Goal: Task Accomplishment & Management: Manage account settings

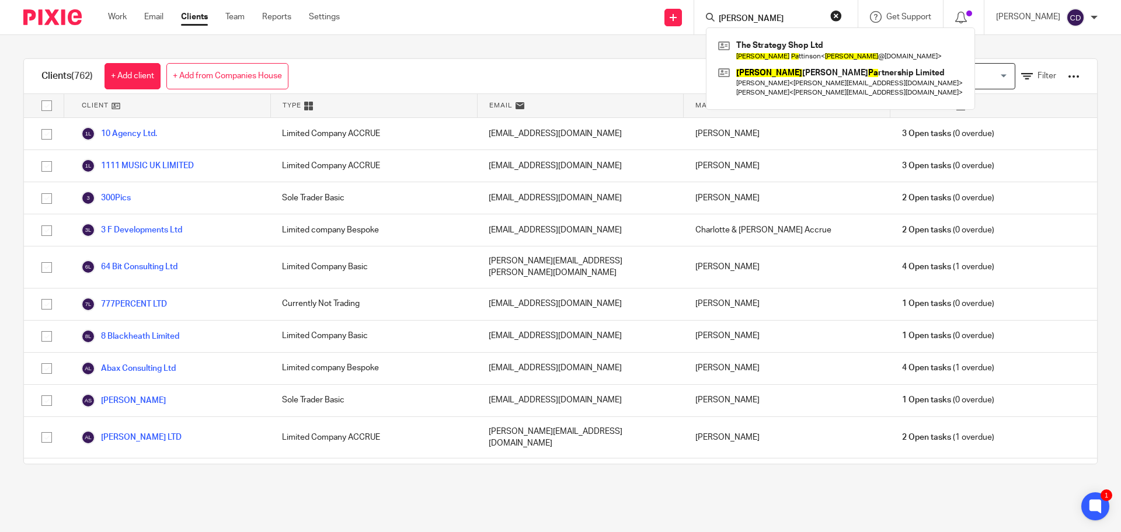
type input "james pa"
click at [835, 49] on link at bounding box center [840, 50] width 250 height 27
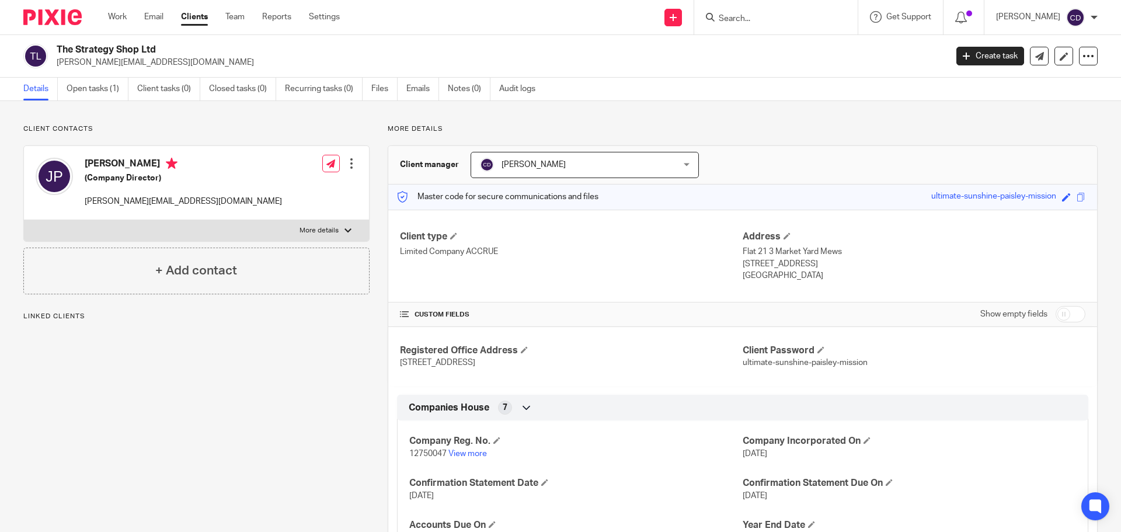
click at [86, 82] on link "Open tasks (1)" at bounding box center [98, 89] width 62 height 23
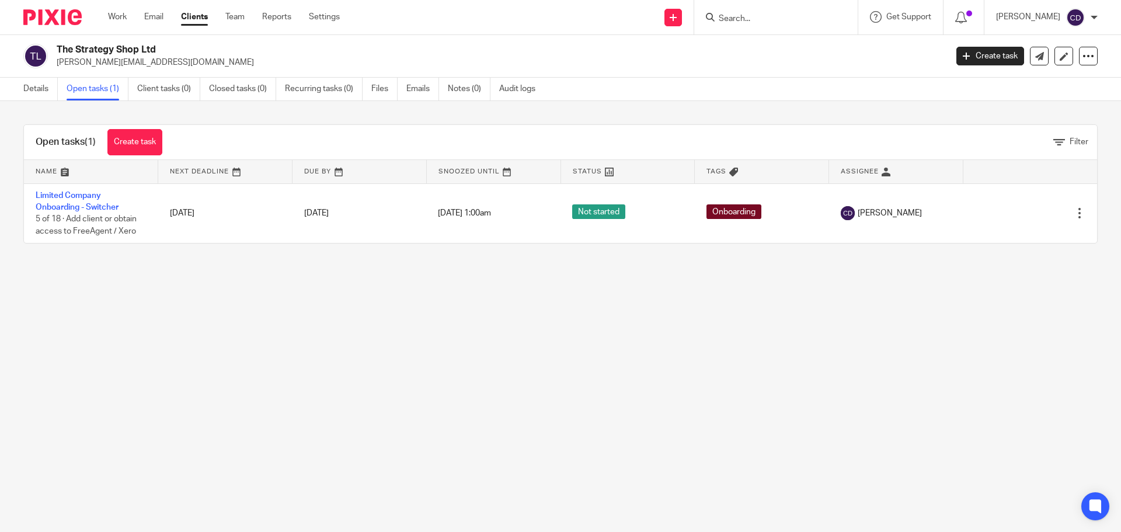
click at [69, 192] on link "Limited Company Onboarding - Switcher" at bounding box center [77, 202] width 83 height 20
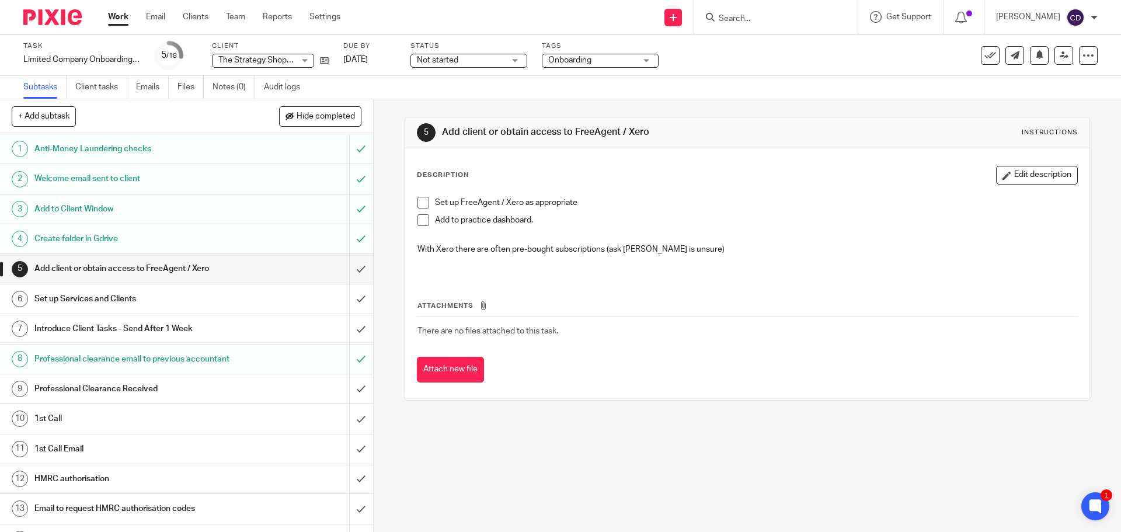
click at [304, 116] on span "Hide completed" at bounding box center [326, 116] width 58 height 9
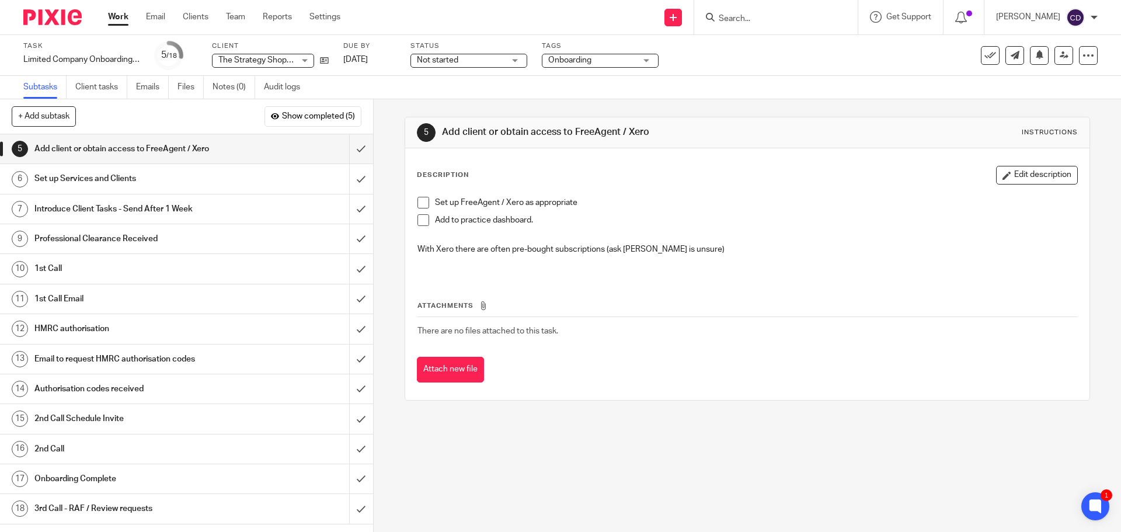
click at [304, 116] on span "Show completed (5)" at bounding box center [318, 116] width 73 height 9
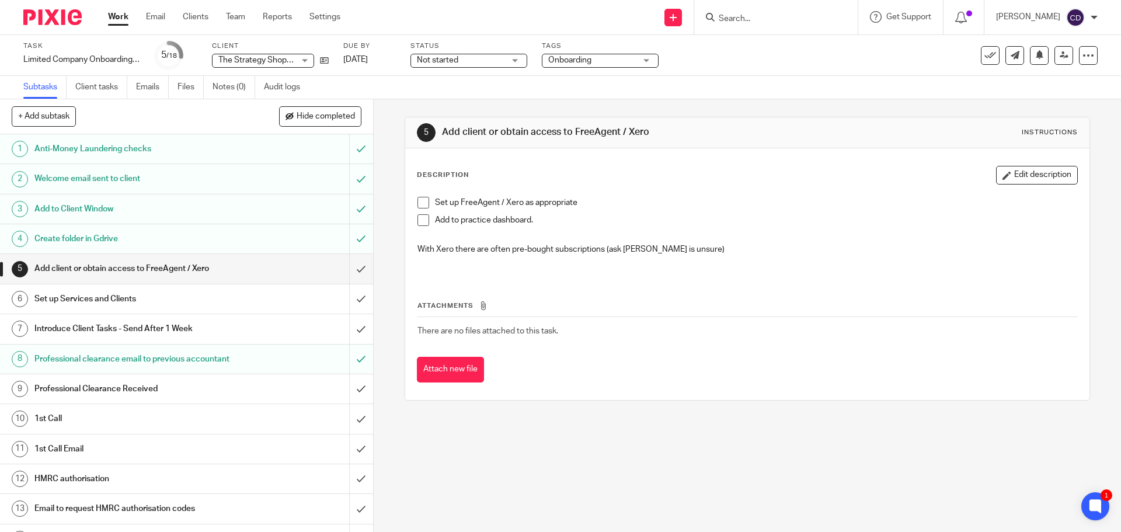
click at [103, 85] on link "Client tasks" at bounding box center [101, 87] width 52 height 23
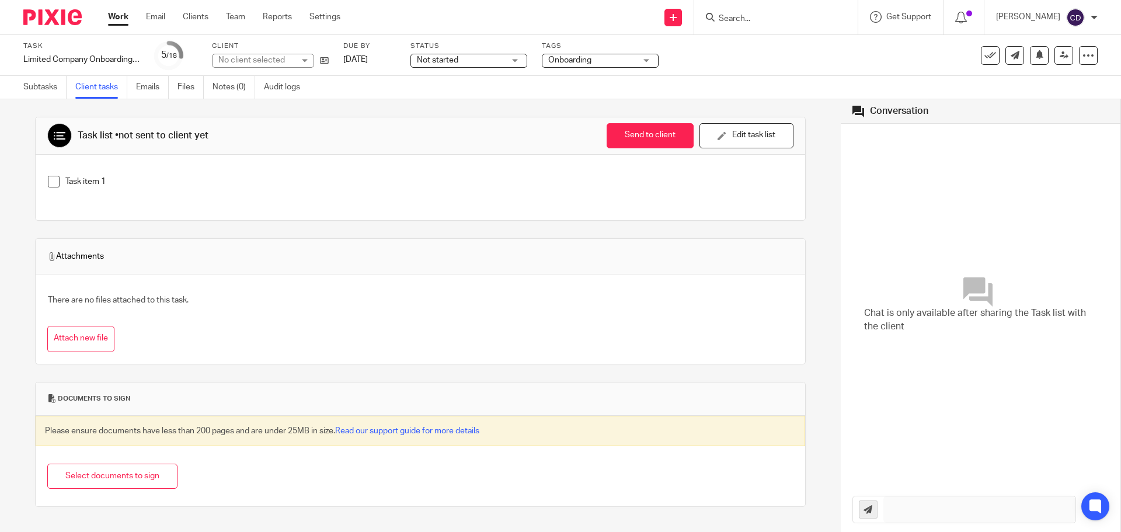
click at [159, 91] on link "Emails" at bounding box center [152, 87] width 33 height 23
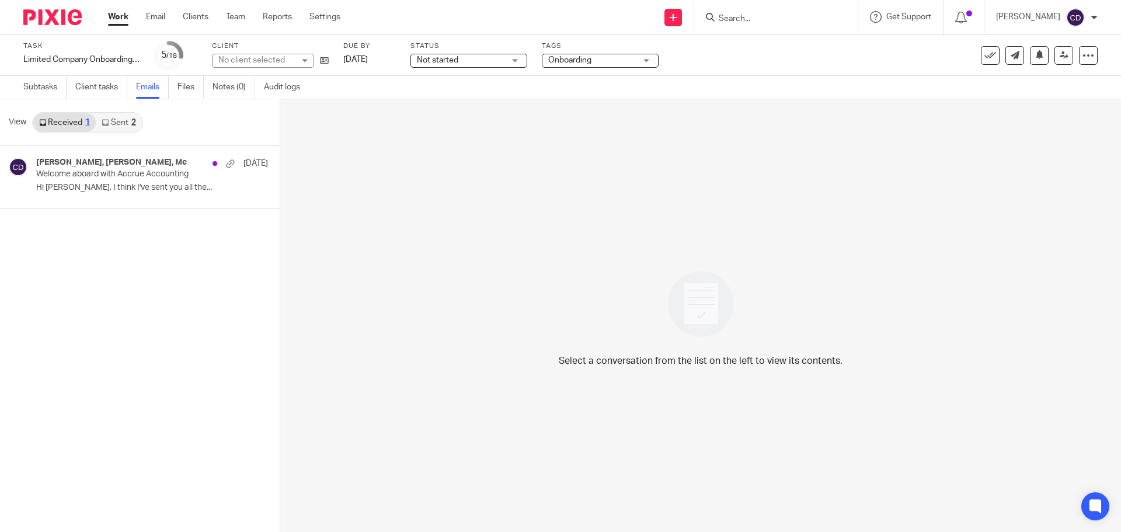
click at [131, 123] on div "2" at bounding box center [133, 123] width 5 height 8
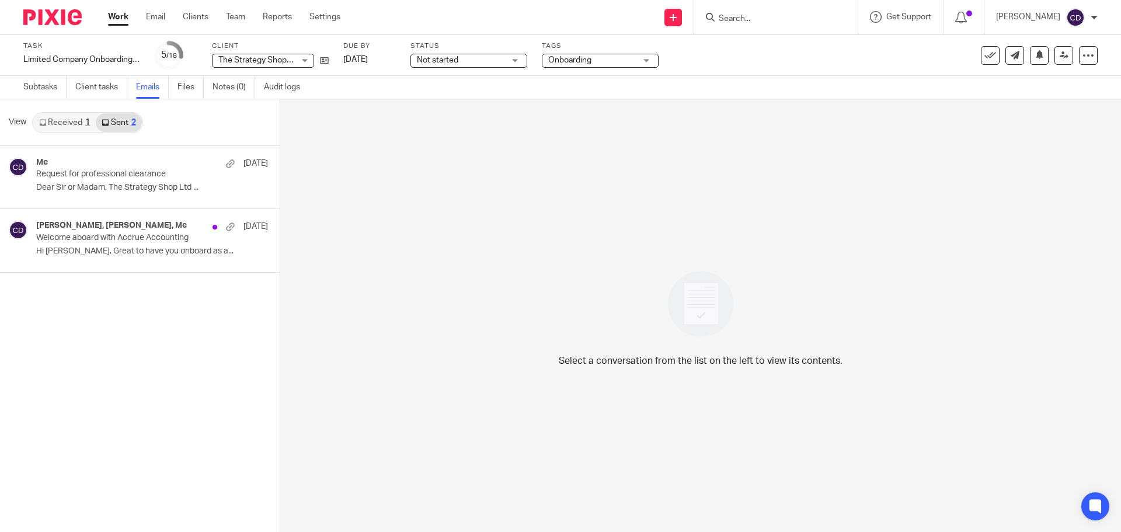
click at [84, 194] on div "Me [DATE] Request for professional clearance Dear Sir or Madam, The Strategy Sh…" at bounding box center [152, 177] width 232 height 39
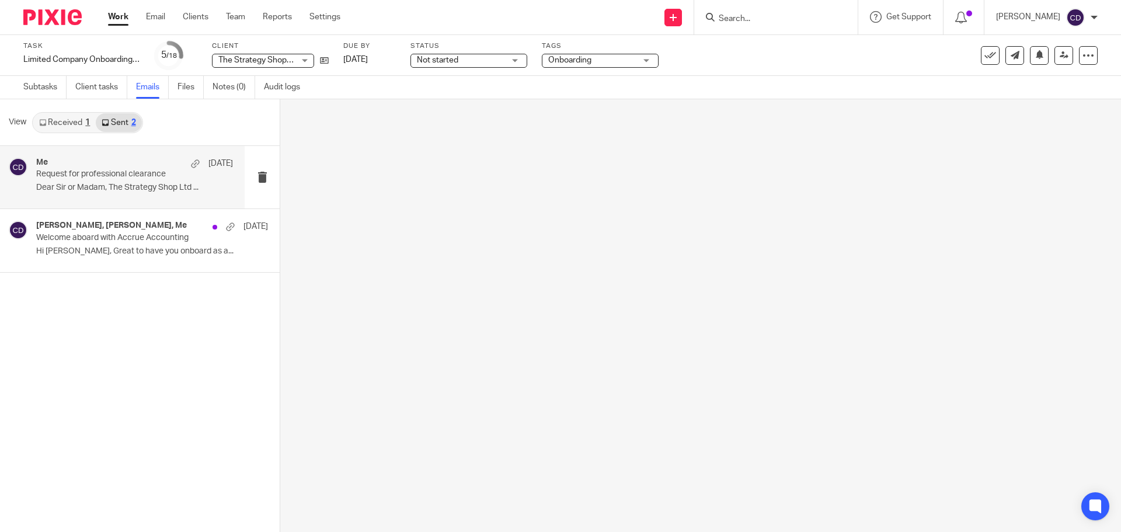
click at [89, 187] on p "Dear Sir or Madam, The Strategy Shop Ltd ..." at bounding box center [134, 188] width 197 height 10
click at [144, 188] on p "Dear Sir or Madam, The Strategy Shop Ltd ..." at bounding box center [134, 188] width 197 height 10
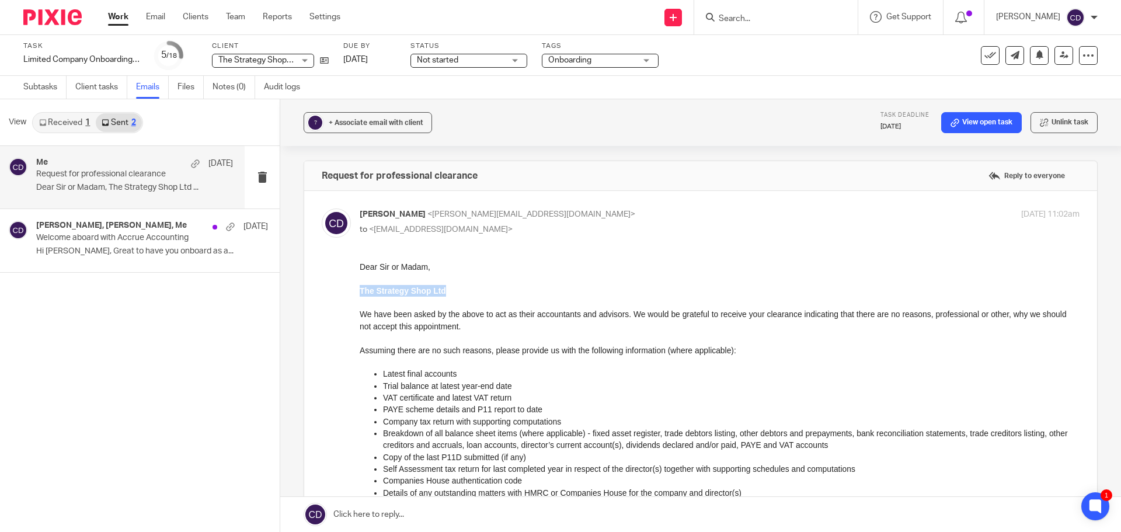
drag, startPoint x: 448, startPoint y: 294, endPoint x: 346, endPoint y: 294, distance: 102.8
click html "Dear Sir or Madam, The Strategy Shop Ltd We have been asked by the above to act…"
copy strong "The Strategy Shop Ltd"
click at [322, 62] on icon at bounding box center [324, 60] width 9 height 9
click at [47, 83] on link "Subtasks" at bounding box center [44, 87] width 43 height 23
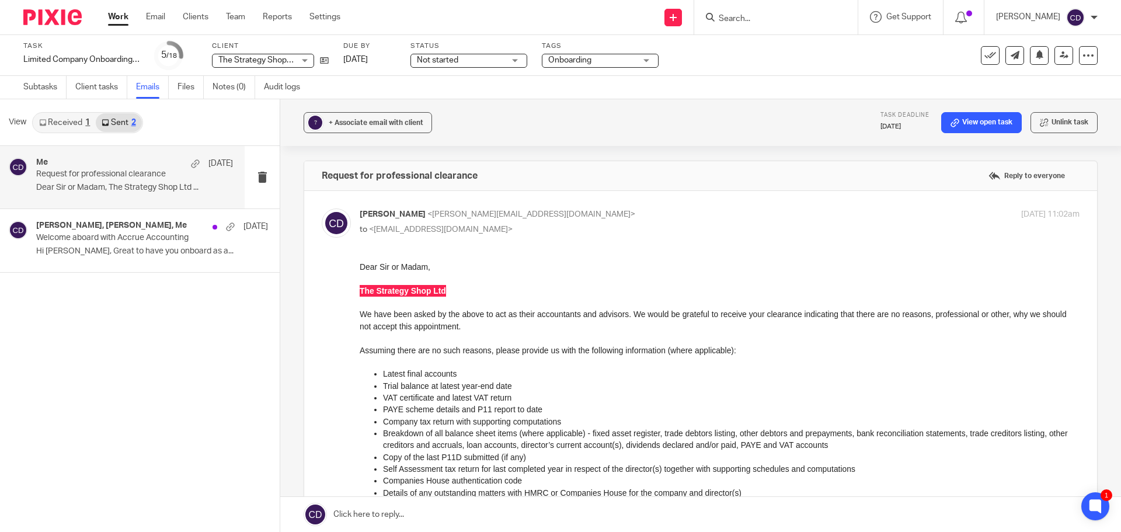
click at [60, 89] on link "Subtasks" at bounding box center [44, 87] width 43 height 23
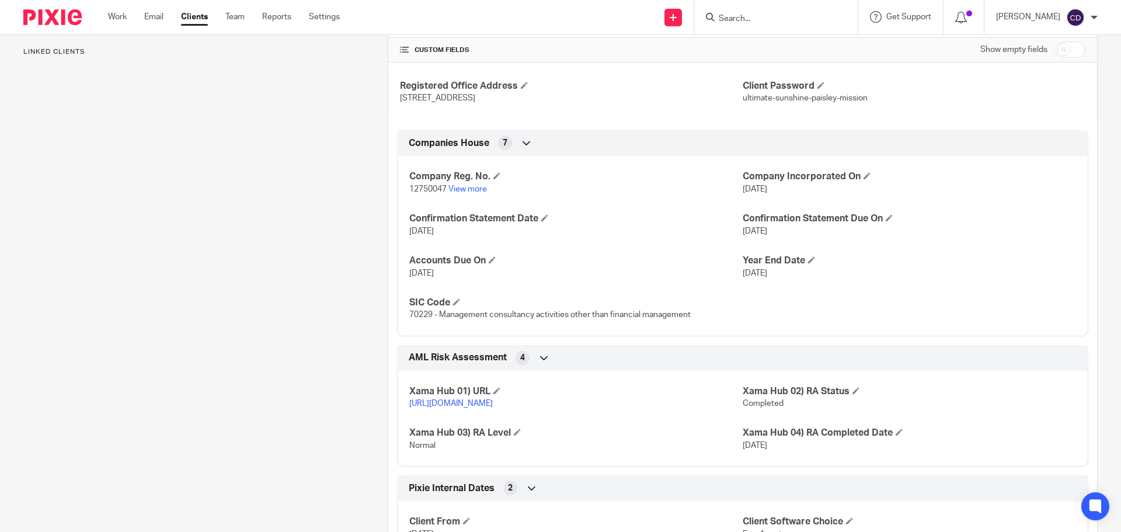
scroll to position [292, 0]
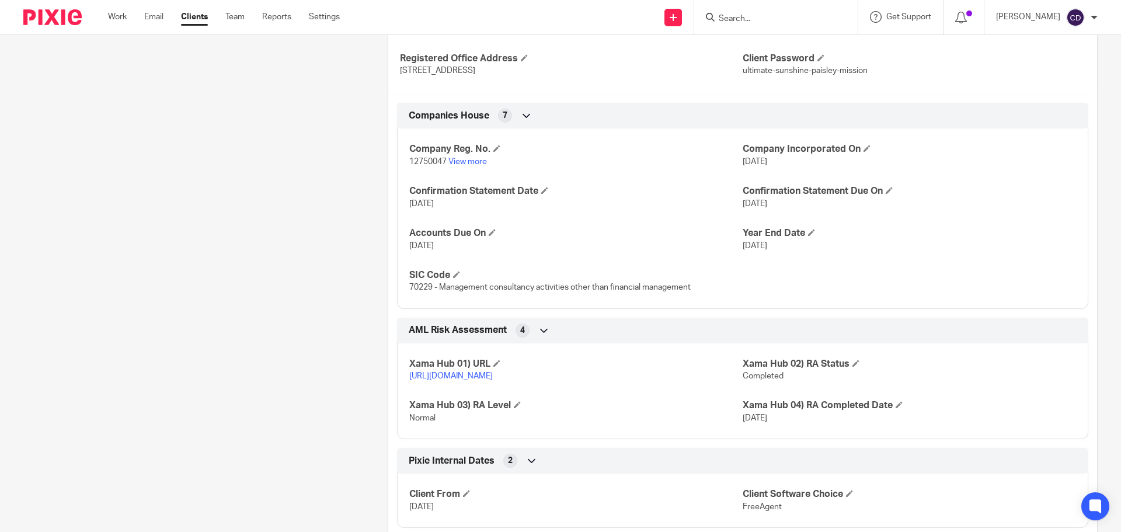
click at [453, 160] on link "View more" at bounding box center [467, 162] width 39 height 8
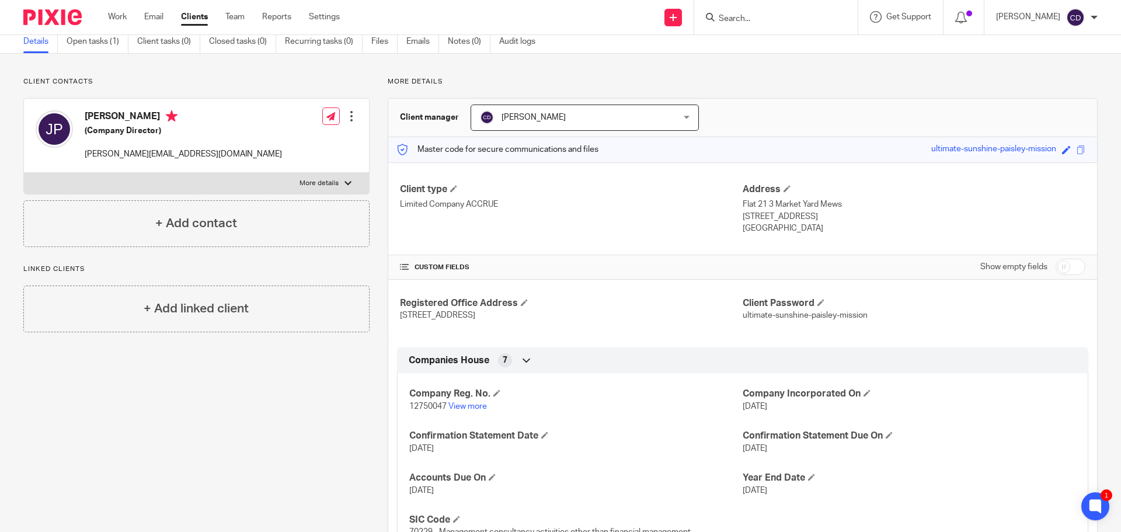
scroll to position [0, 0]
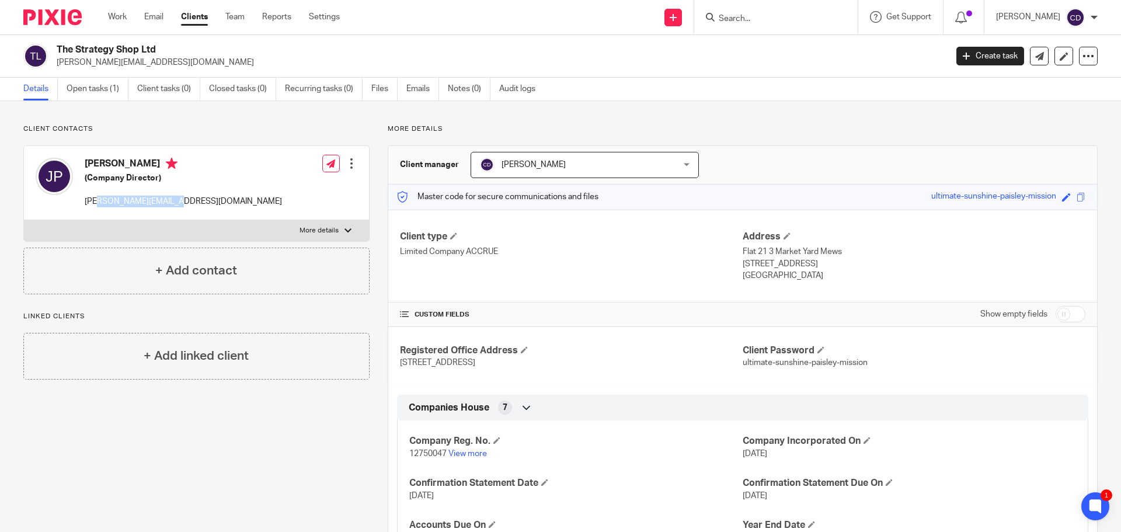
drag, startPoint x: 64, startPoint y: 194, endPoint x: 185, endPoint y: 220, distance: 123.0
click at [96, 209] on div "James Pattinson (Company Director) james@thestrategy.shop" at bounding box center [159, 183] width 246 height 62
drag, startPoint x: 201, startPoint y: 220, endPoint x: 191, endPoint y: 203, distance: 20.4
click at [201, 220] on label "More details" at bounding box center [196, 230] width 345 height 21
click at [24, 220] on input "More details" at bounding box center [23, 220] width 1 height 1
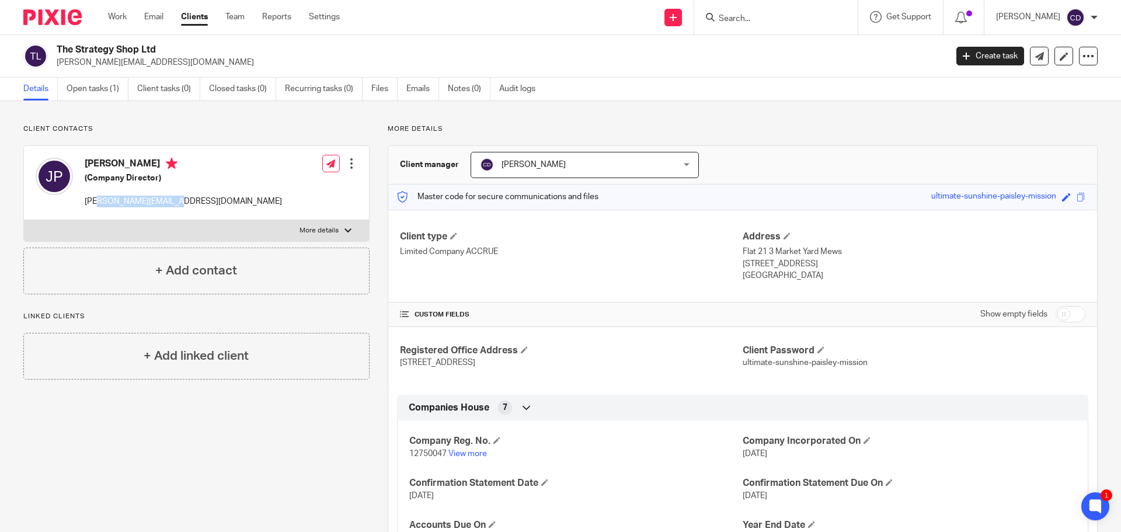
checkbox input "true"
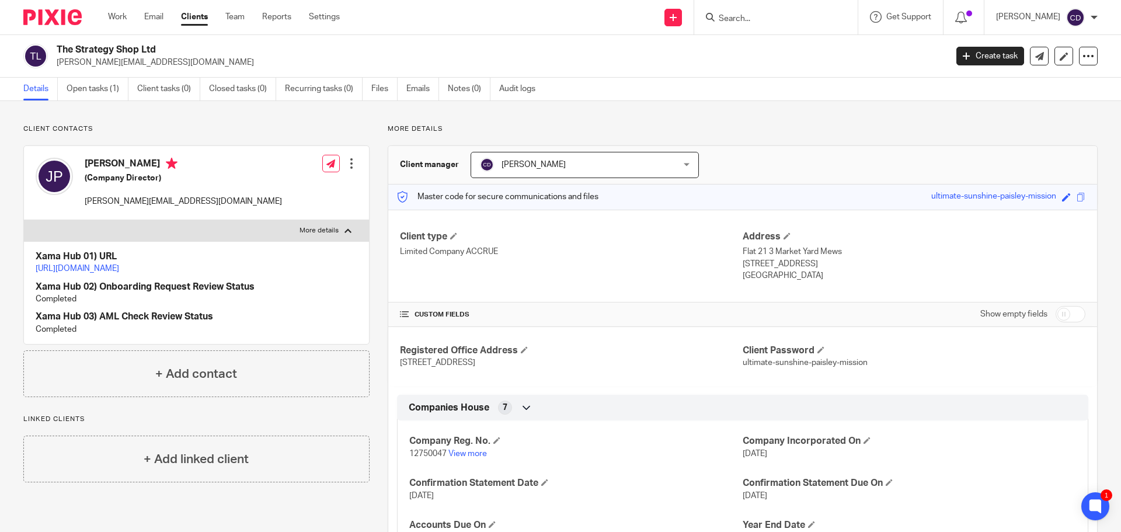
click at [191, 201] on div "James Pattinson (Company Director) james@thestrategy.shop Edit contact Create c…" at bounding box center [196, 183] width 345 height 74
drag, startPoint x: 197, startPoint y: 199, endPoint x: 85, endPoint y: 208, distance: 112.5
click at [85, 208] on div "James Pattinson (Company Director) james@thestrategy.shop Edit contact Create c…" at bounding box center [196, 183] width 345 height 74
copy p "[PERSON_NAME][EMAIL_ADDRESS][DOMAIN_NAME]"
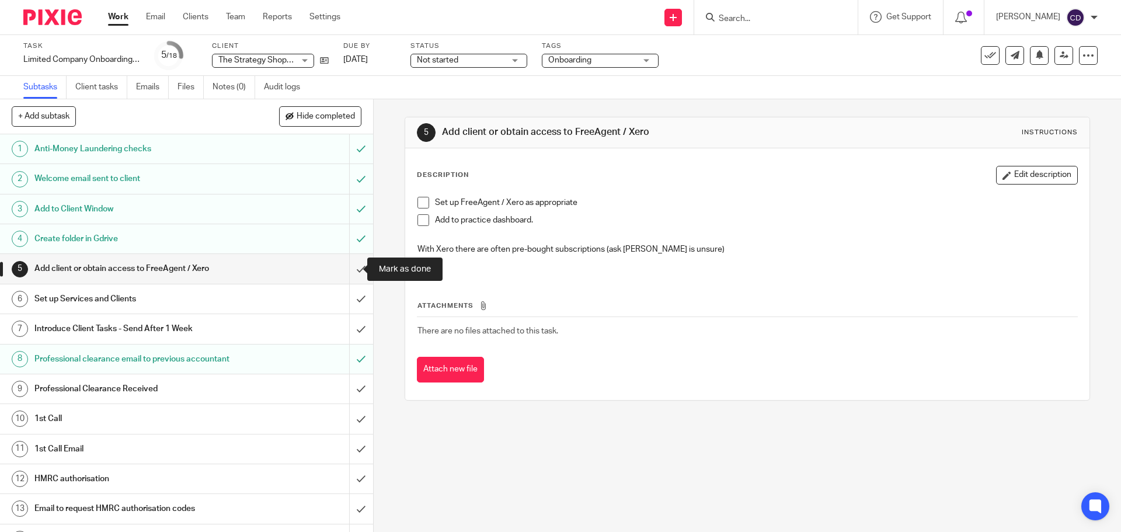
click at [346, 267] on input "submit" at bounding box center [186, 268] width 373 height 29
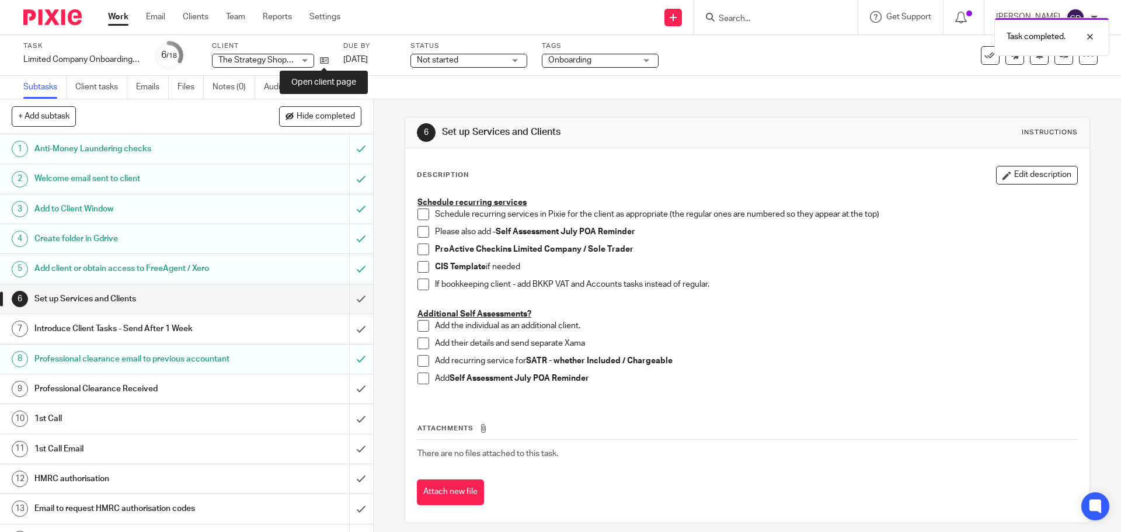
click at [323, 62] on icon at bounding box center [324, 60] width 9 height 9
click at [323, 64] on icon at bounding box center [324, 60] width 9 height 9
click at [321, 61] on icon at bounding box center [324, 60] width 9 height 9
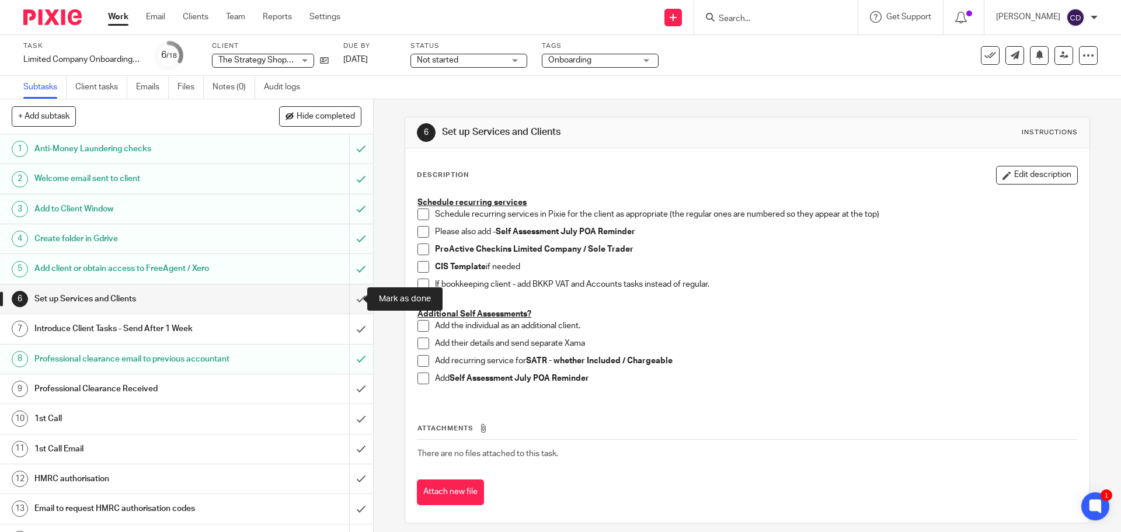
click at [355, 295] on input "submit" at bounding box center [186, 298] width 373 height 29
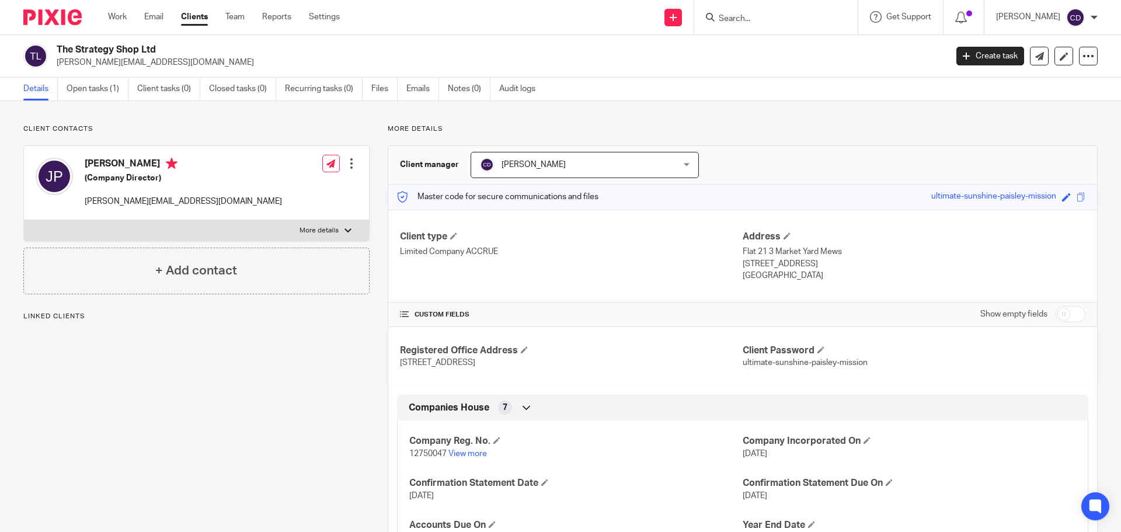
click at [331, 89] on link "Recurring tasks (0)" at bounding box center [324, 89] width 78 height 23
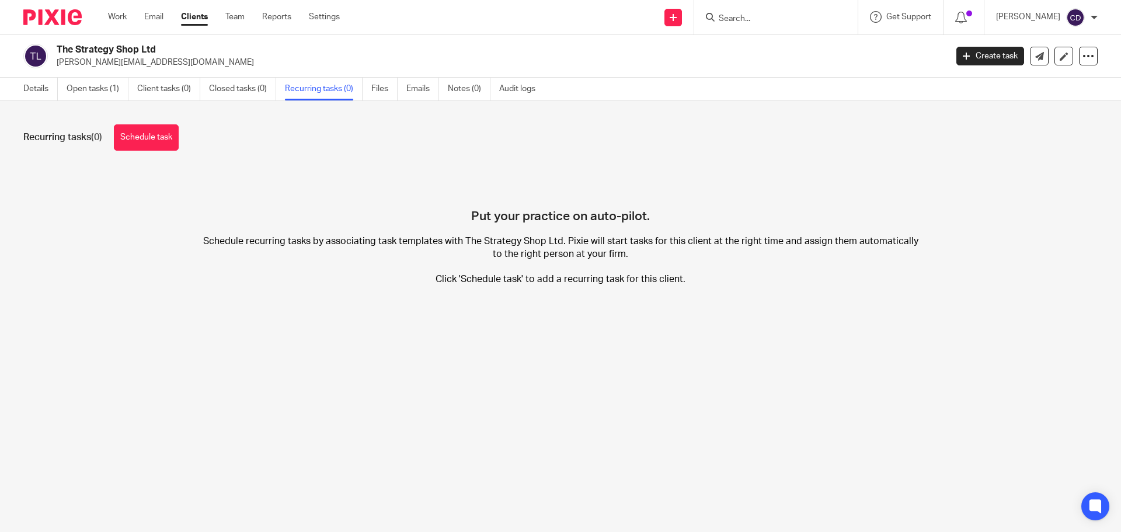
click at [149, 138] on link "Schedule task" at bounding box center [146, 137] width 65 height 26
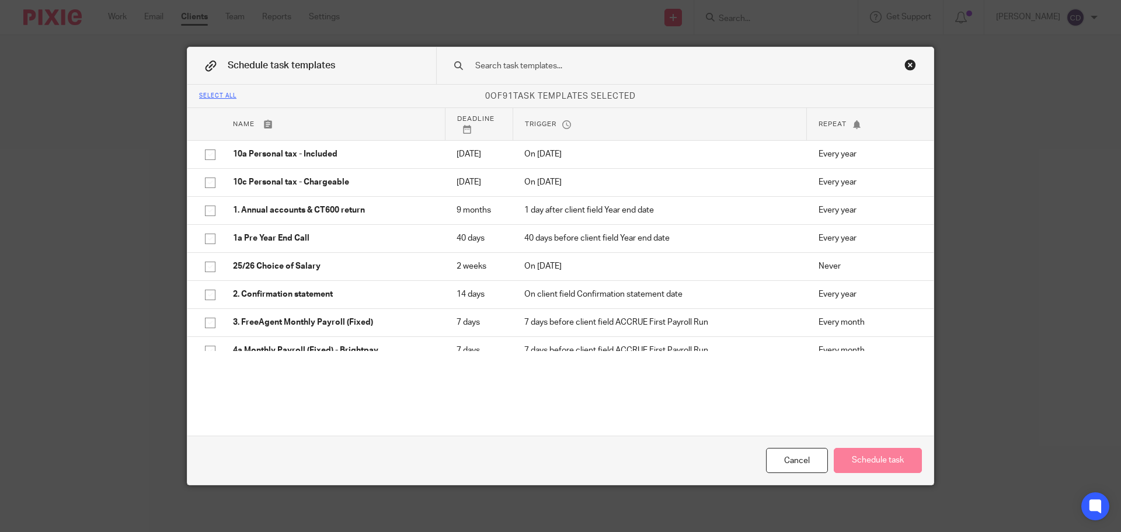
click at [248, 165] on td "10a Personal tax - Included" at bounding box center [333, 154] width 224 height 28
checkbox input "true"
click at [279, 216] on p "1. Annual accounts & CT600 return" at bounding box center [333, 210] width 200 height 12
checkbox input "true"
click at [274, 244] on p "1a Pre Year End Call" at bounding box center [333, 238] width 200 height 12
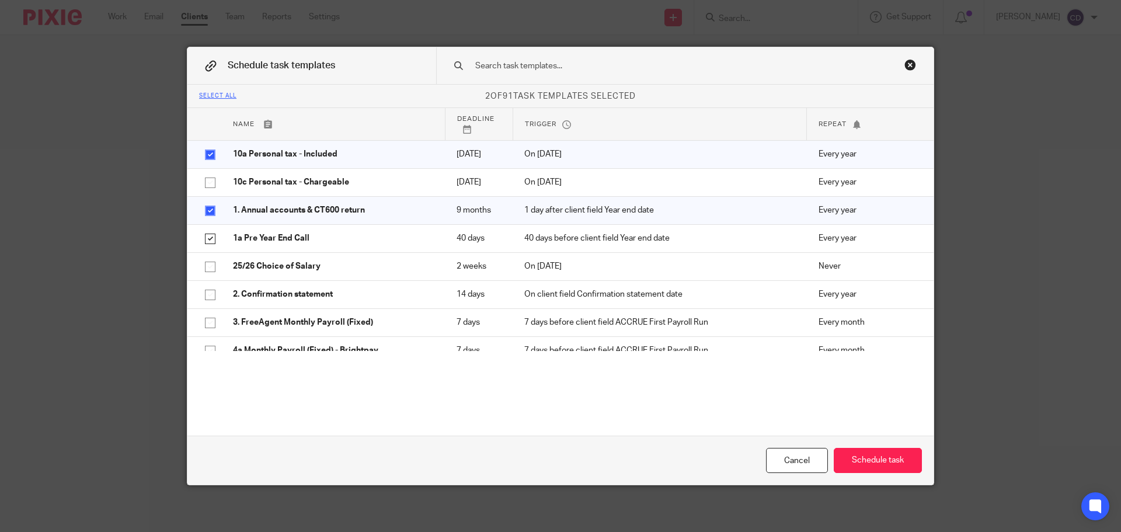
checkbox input "true"
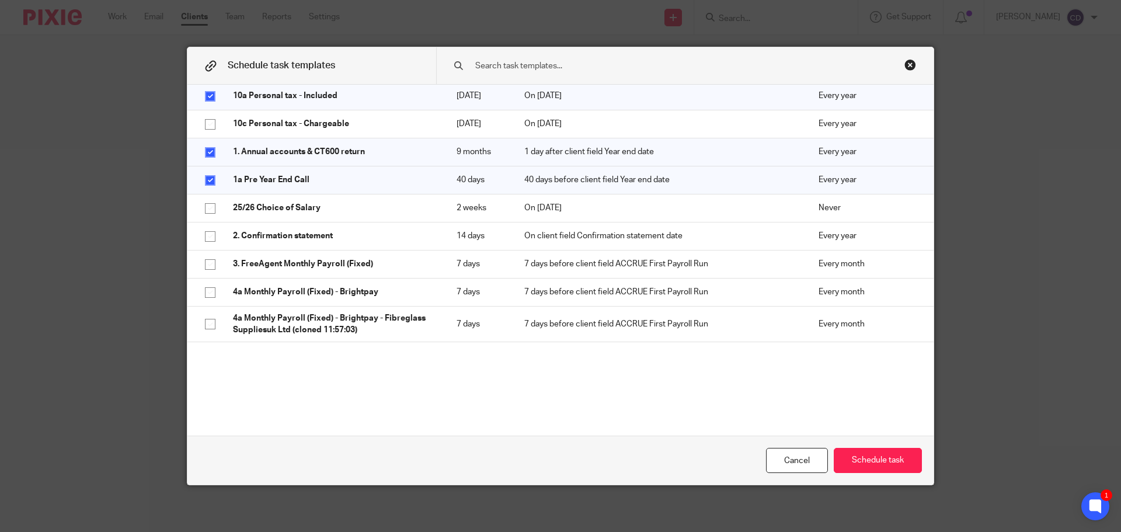
click at [281, 250] on td "2. Confirmation statement" at bounding box center [333, 236] width 224 height 28
checkbox input "true"
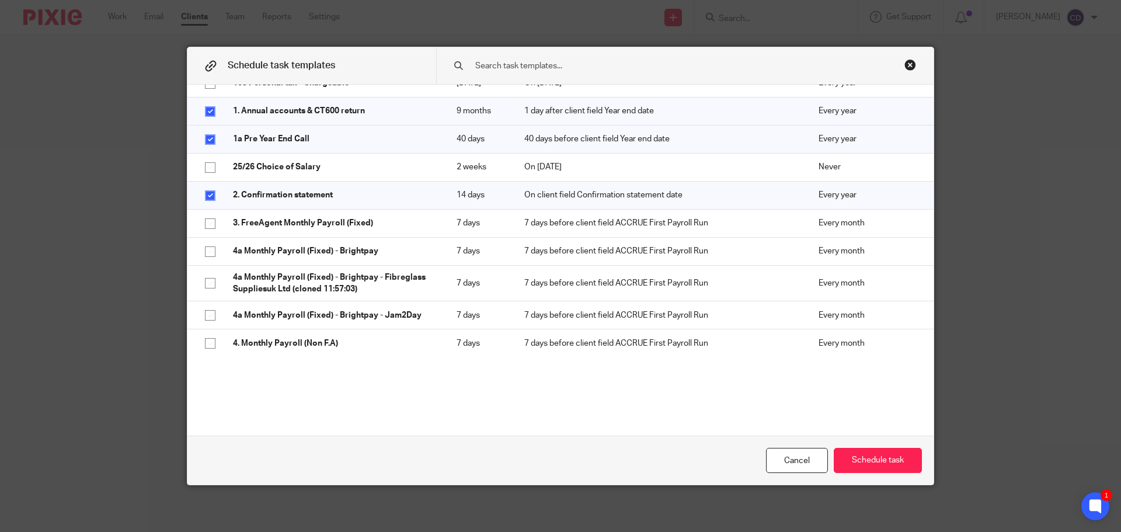
scroll to position [117, 0]
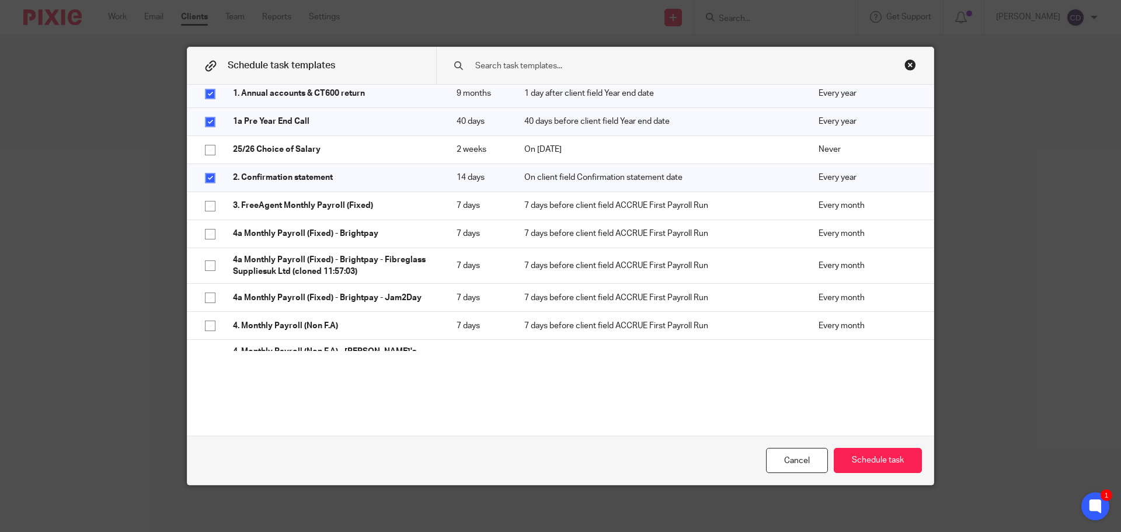
click at [288, 211] on p "3. FreeAgent Monthly Payroll (Fixed)" at bounding box center [333, 206] width 200 height 12
checkbox input "true"
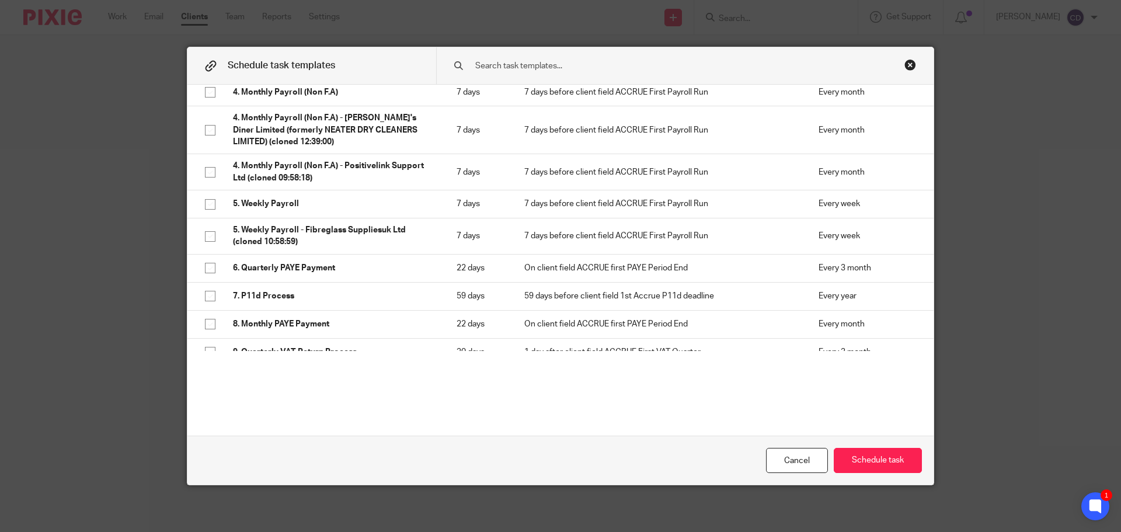
scroll to position [409, 0]
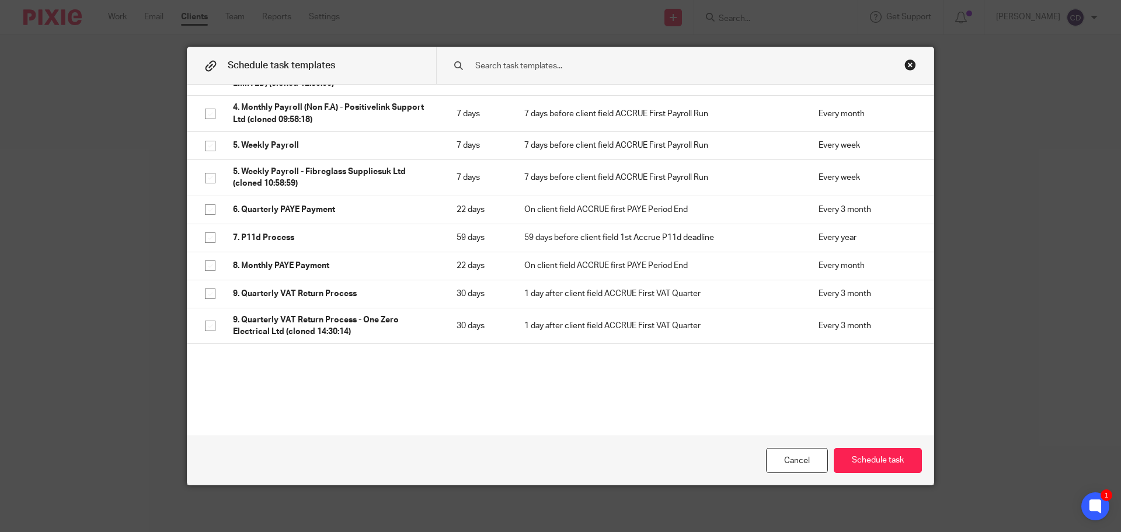
click at [286, 243] on p "7. P11d Process" at bounding box center [333, 238] width 200 height 12
checkbox input "true"
click at [290, 224] on td "6. Quarterly PAYE Payment" at bounding box center [333, 210] width 224 height 28
checkbox input "true"
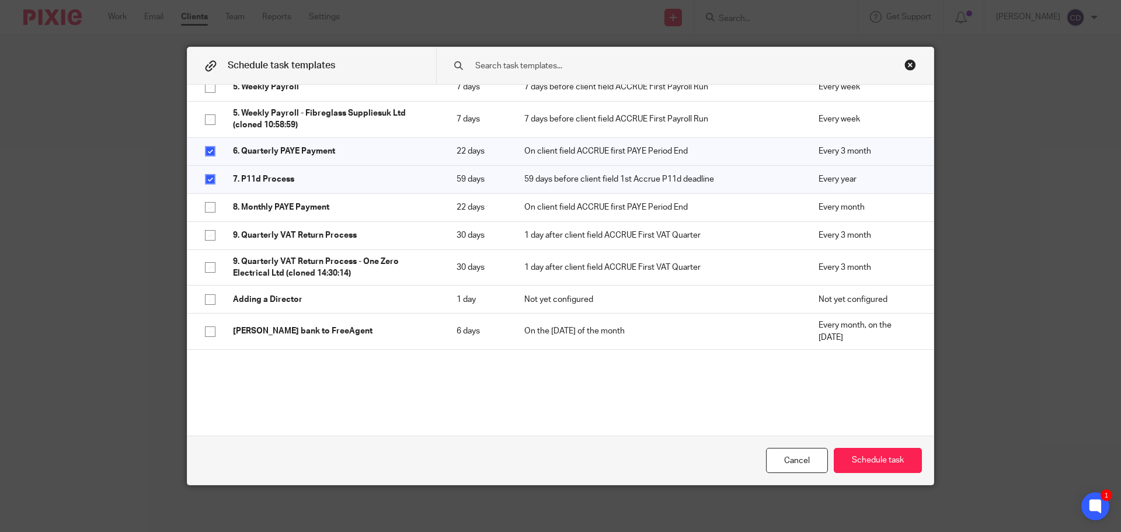
click at [284, 241] on p "9. Quarterly VAT Return Process" at bounding box center [333, 235] width 200 height 12
checkbox input "true"
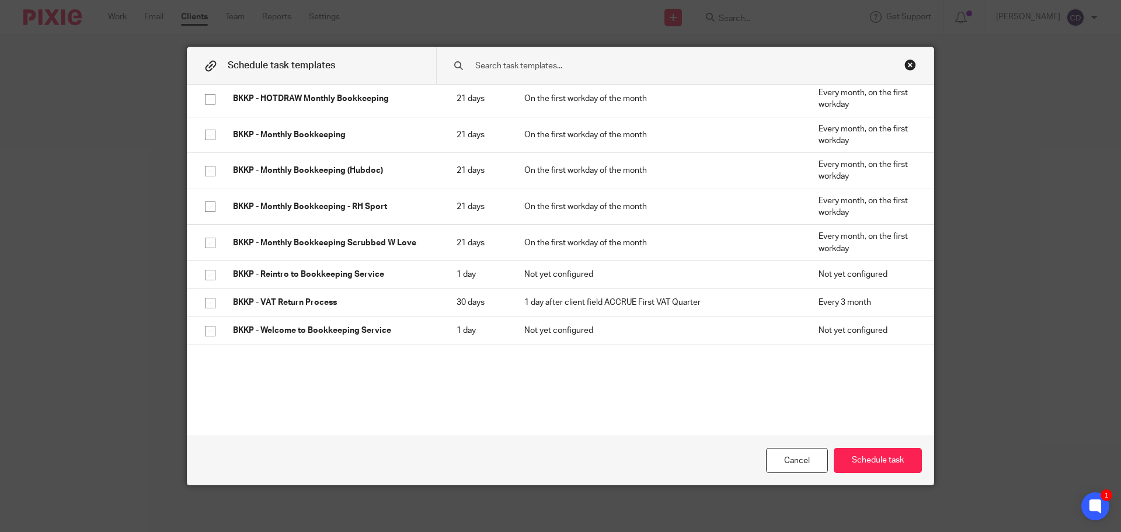
scroll to position [934, 0]
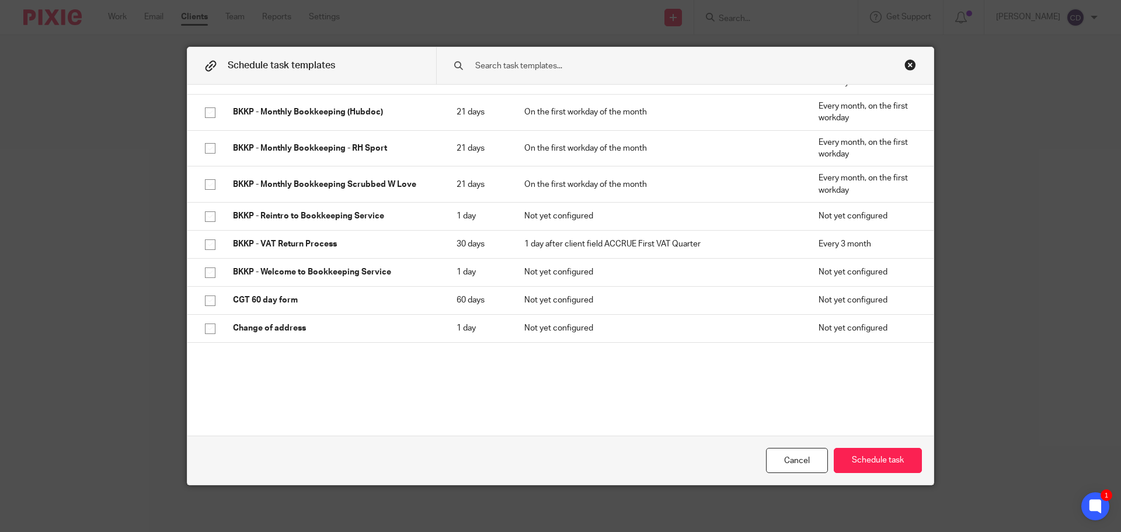
click at [576, 48] on div "Schedule task templates Select all 8 of 91 task templates selected Name Deadlin…" at bounding box center [560, 266] width 747 height 439
click at [576, 58] on div at bounding box center [684, 65] width 497 height 37
click at [582, 65] on input "text" at bounding box center [666, 66] width 385 height 13
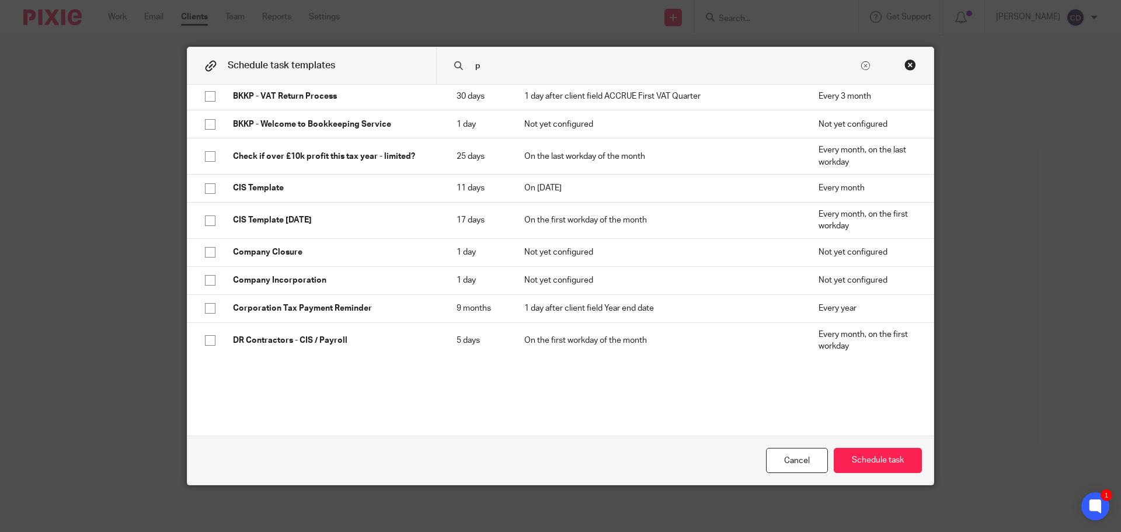
scroll to position [0, 0]
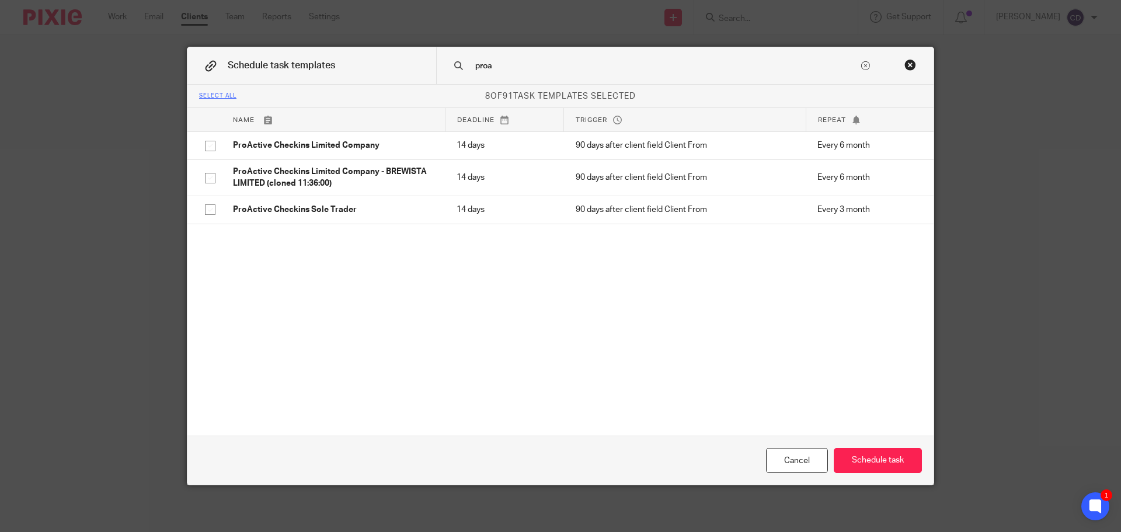
type input "proa"
click at [357, 140] on p "ProActive Checkins Limited Company" at bounding box center [333, 146] width 200 height 12
checkbox input "true"
click at [899, 475] on div "Cancel Schedule task" at bounding box center [560, 460] width 746 height 49
click at [896, 458] on button "Schedule task" at bounding box center [878, 460] width 88 height 25
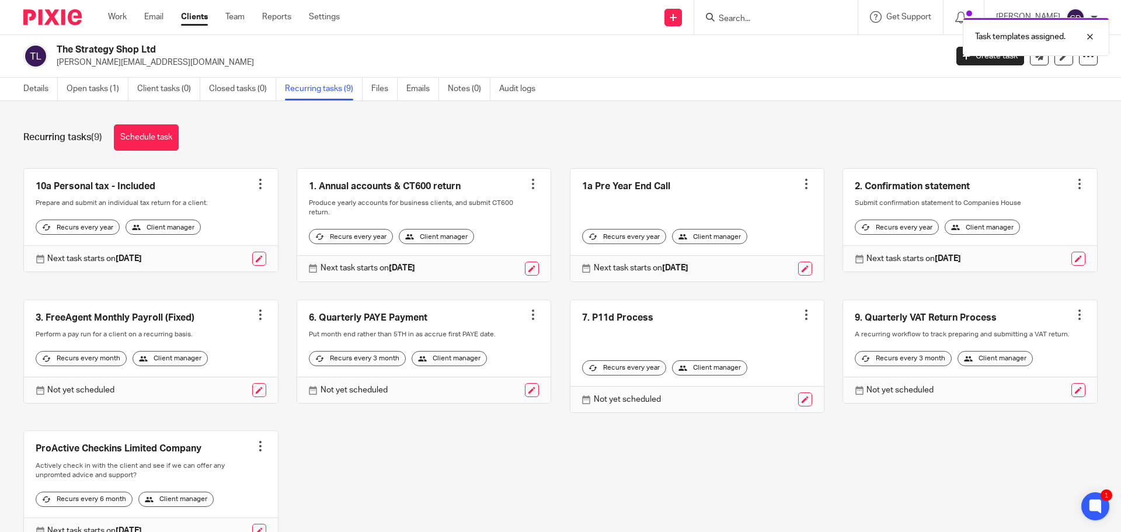
click at [135, 126] on link "Schedule task" at bounding box center [146, 137] width 65 height 26
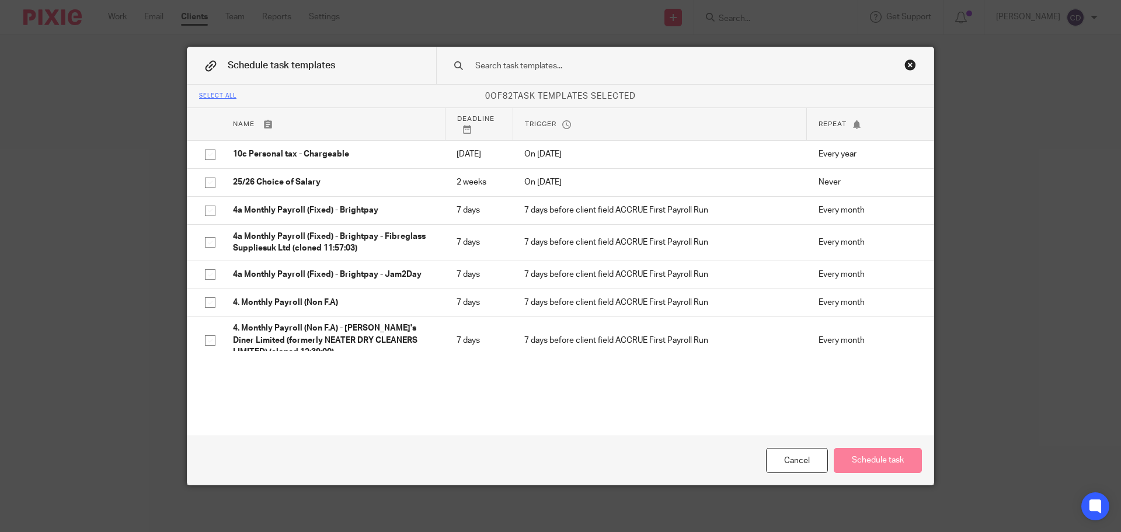
click at [593, 67] on input "text" at bounding box center [666, 66] width 385 height 13
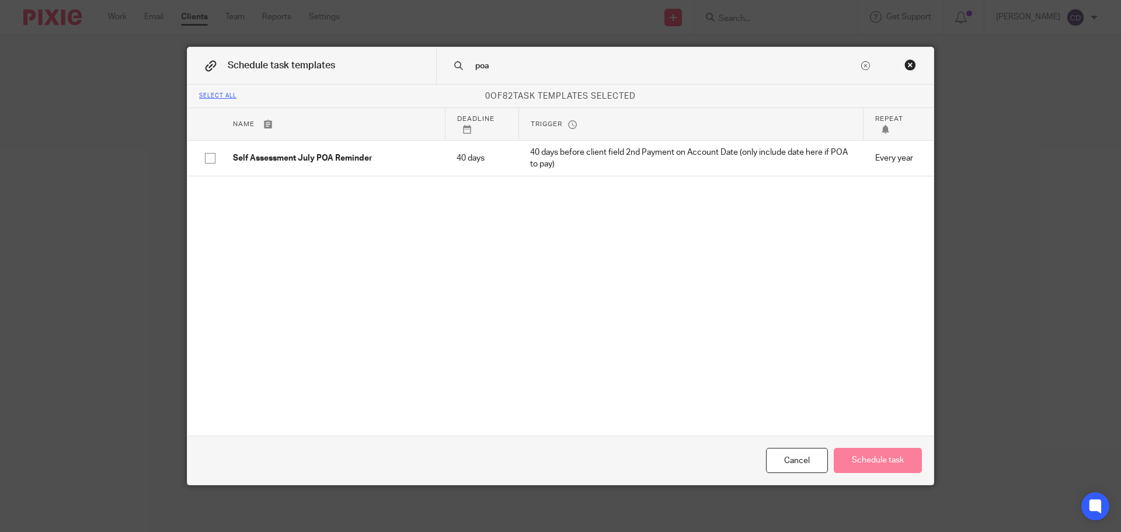
type input "poa"
click at [306, 152] on p "Self Assessment July POA Reminder" at bounding box center [333, 158] width 200 height 12
checkbox input "true"
click at [906, 462] on button "Schedule task" at bounding box center [878, 460] width 88 height 25
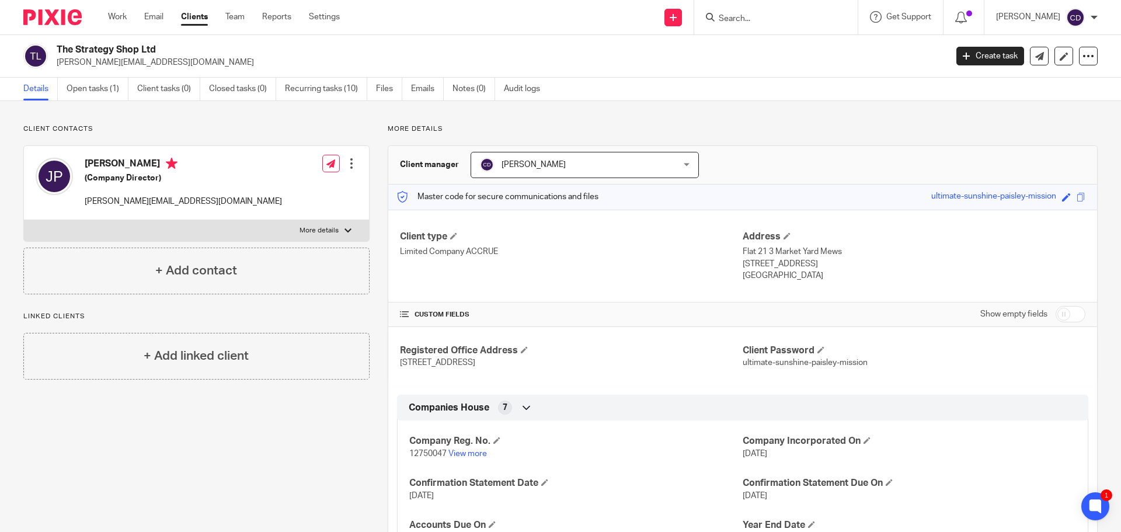
click at [353, 163] on div at bounding box center [352, 164] width 12 height 12
click at [284, 186] on link "Edit contact" at bounding box center [297, 189] width 112 height 17
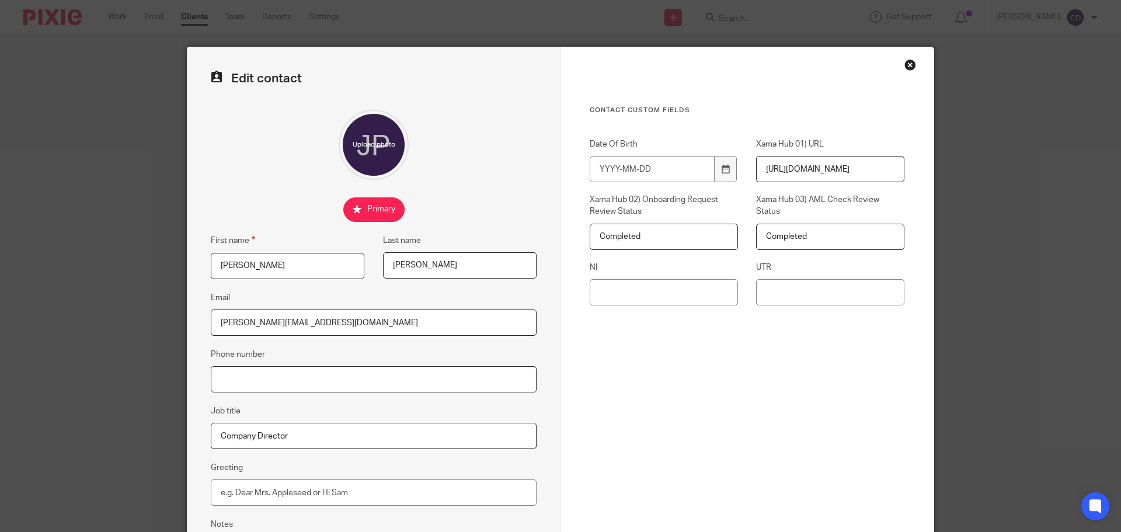
click at [252, 373] on input "Phone number" at bounding box center [374, 379] width 326 height 26
paste input "7779 035988"
click at [217, 377] on input "7779 035988" at bounding box center [374, 379] width 326 height 26
type input "07779 035988"
click at [725, 412] on div "Contact Custom fields Date Of Birth Xama Hub 01) URL https://platform.xamatech.…" at bounding box center [747, 272] width 315 height 333
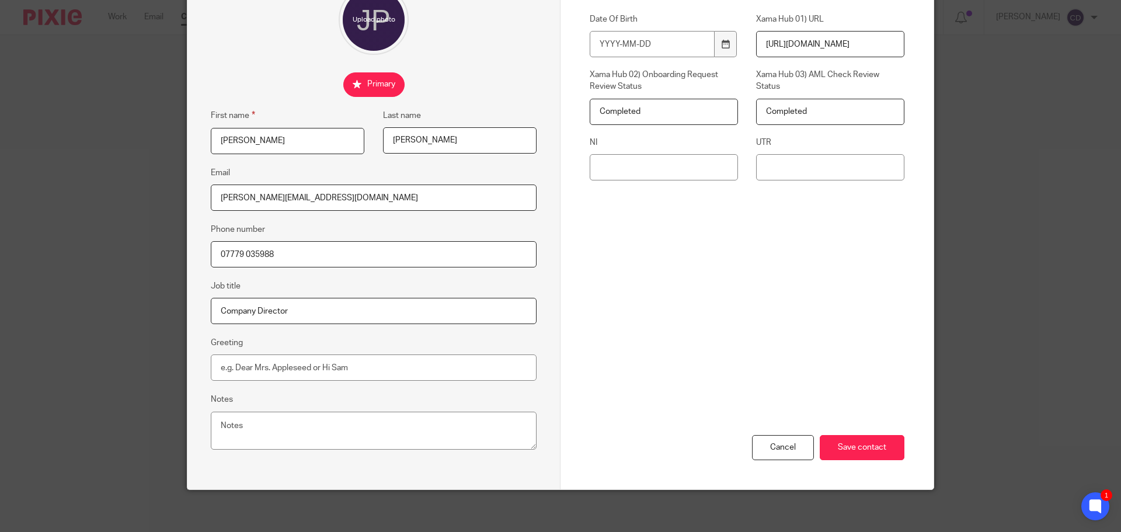
scroll to position [130, 0]
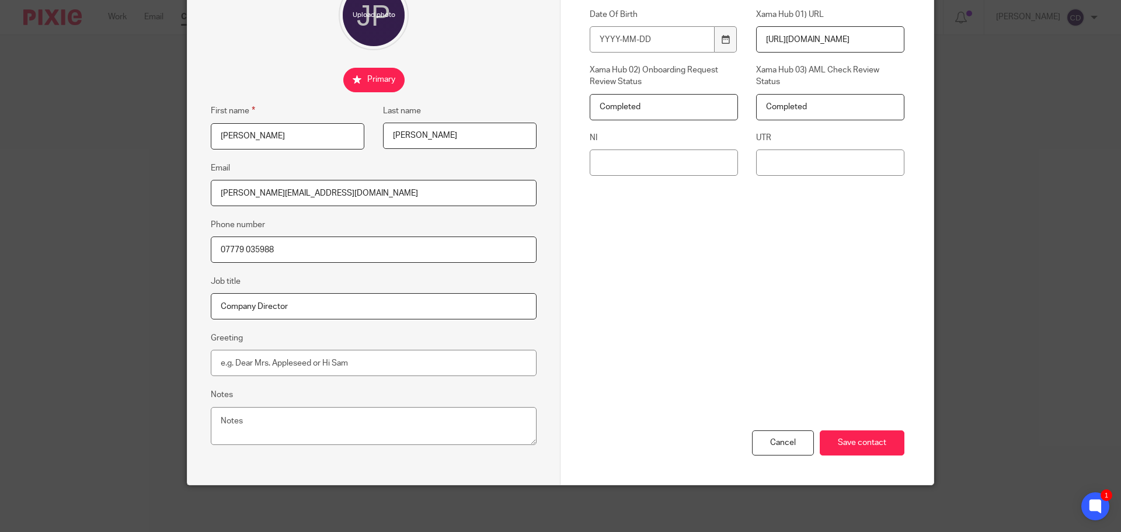
click at [881, 446] on input "Save contact" at bounding box center [862, 442] width 85 height 25
click at [872, 444] on input "Save contact" at bounding box center [862, 442] width 85 height 25
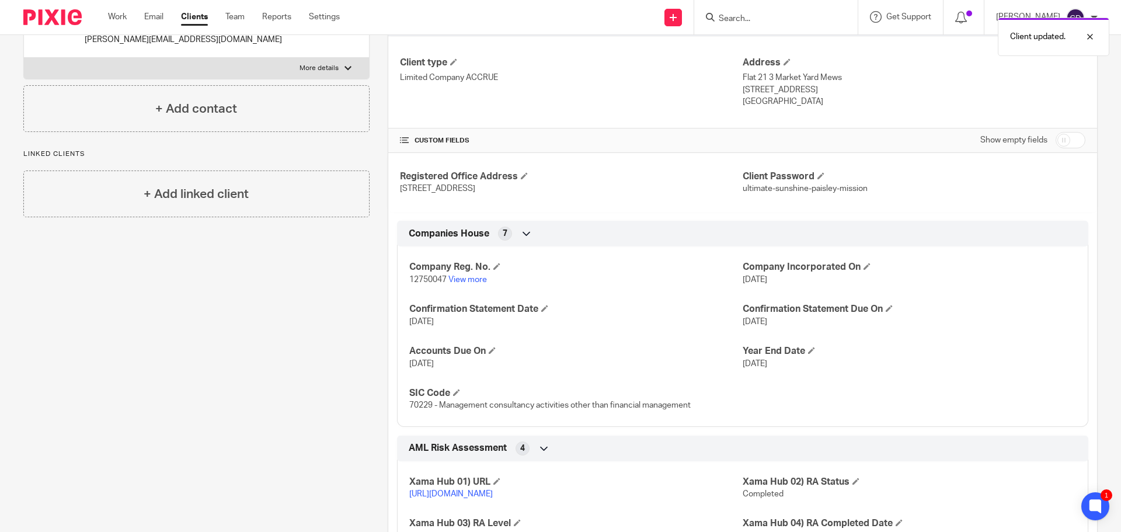
scroll to position [175, 0]
click at [476, 280] on link "View more" at bounding box center [467, 278] width 39 height 8
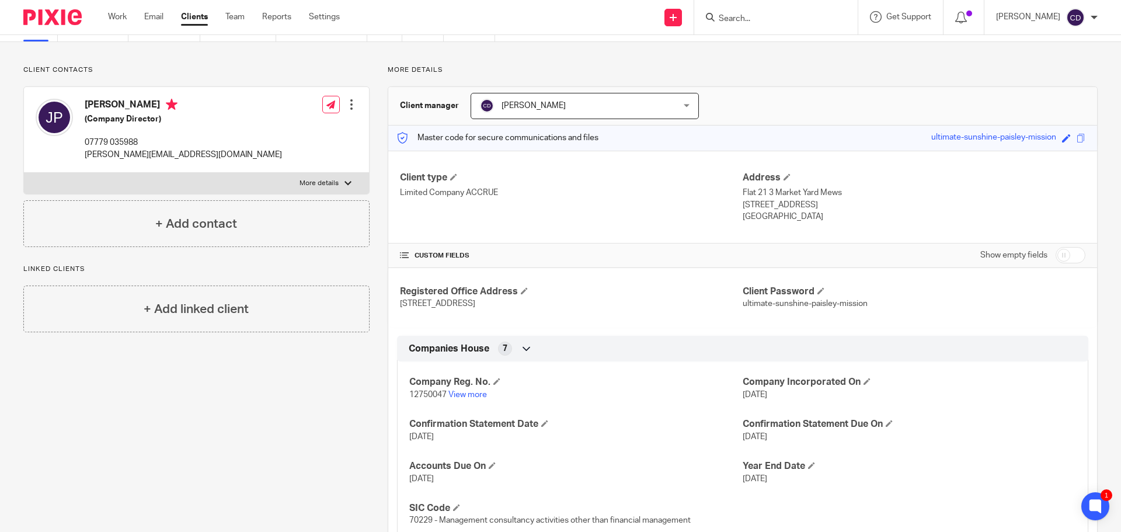
scroll to position [0, 0]
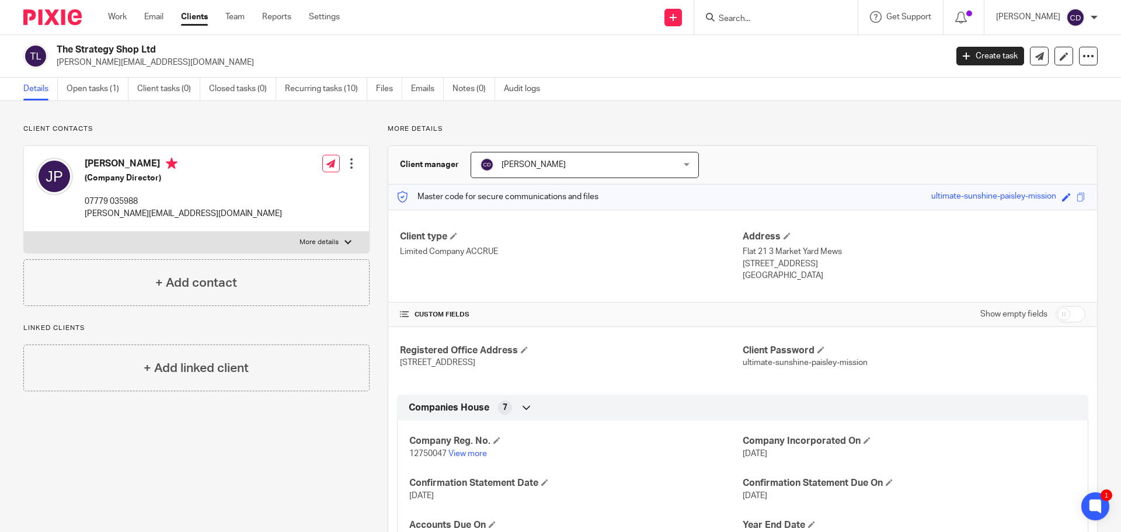
click at [122, 95] on link "Open tasks (1)" at bounding box center [98, 89] width 62 height 23
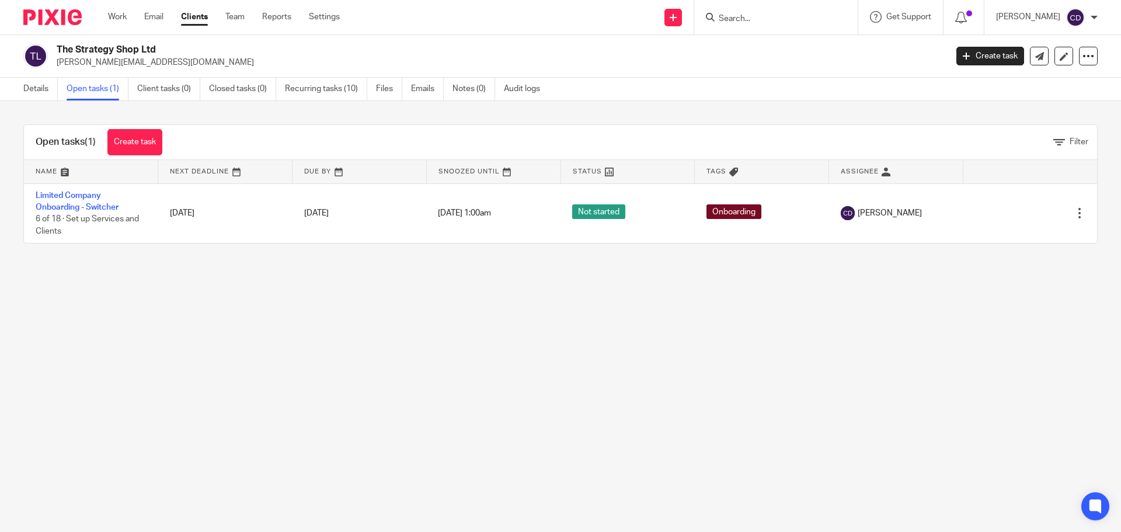
click at [77, 200] on td "Limited Company Onboarding - Switcher 6 of 18 · Set up Services and Clients" at bounding box center [91, 213] width 134 height 60
click at [88, 217] on span "6 of 18 · Set up Services and Clients" at bounding box center [87, 225] width 103 height 20
click at [90, 211] on td "Limited Company Onboarding - Switcher 6 of 18 · Set up Services and Clients" at bounding box center [91, 213] width 134 height 60
click at [98, 207] on link "Limited Company Onboarding - Switcher" at bounding box center [77, 202] width 83 height 20
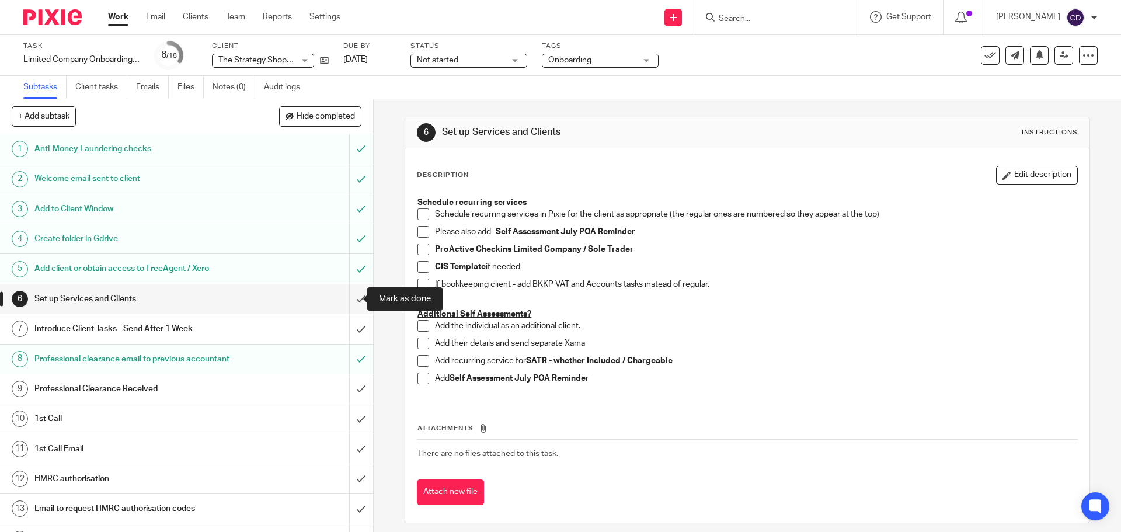
click at [350, 297] on input "submit" at bounding box center [186, 298] width 373 height 29
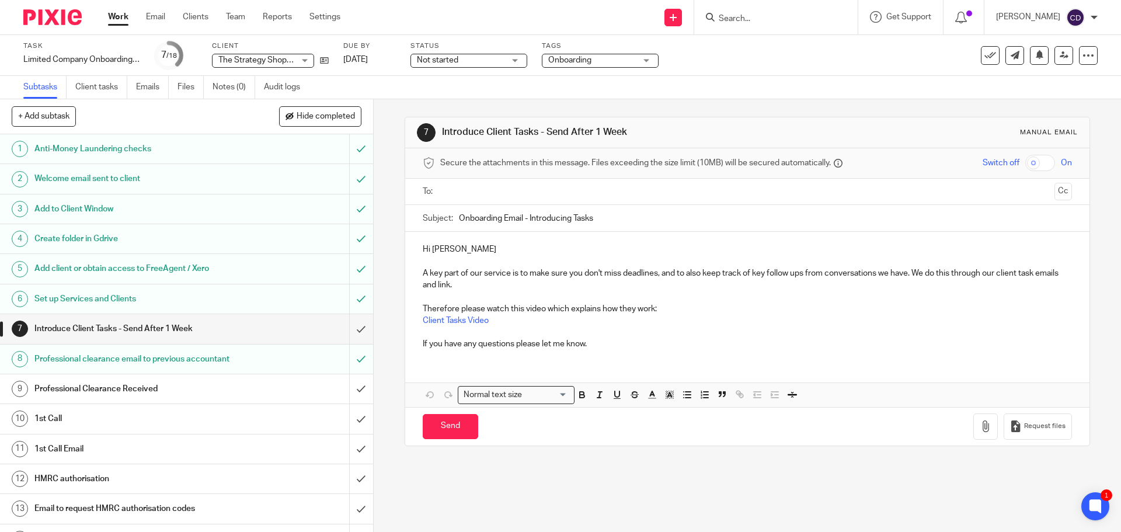
click at [149, 97] on link "Emails" at bounding box center [152, 87] width 33 height 23
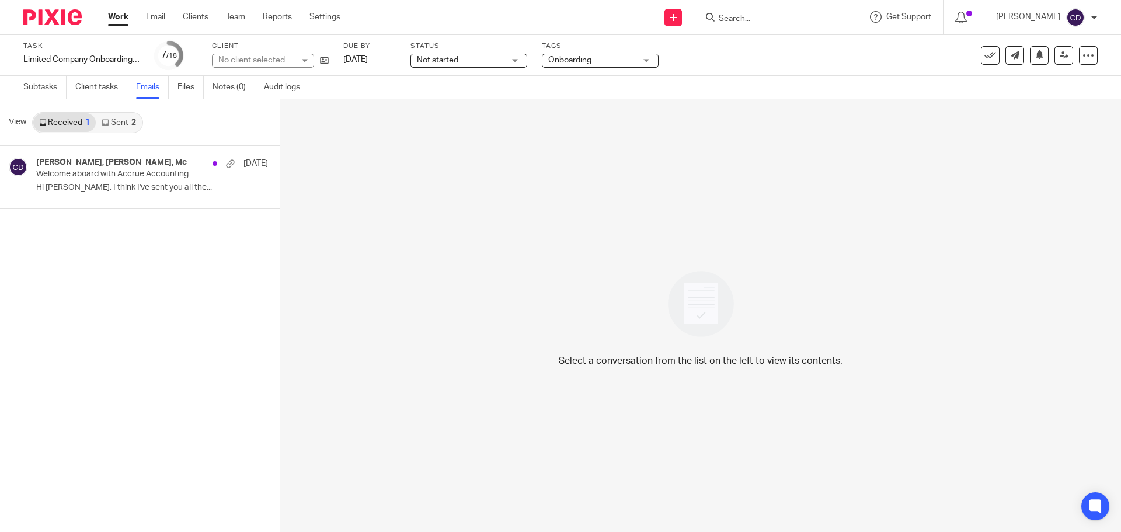
click at [120, 126] on link "Sent 2" at bounding box center [119, 122] width 46 height 19
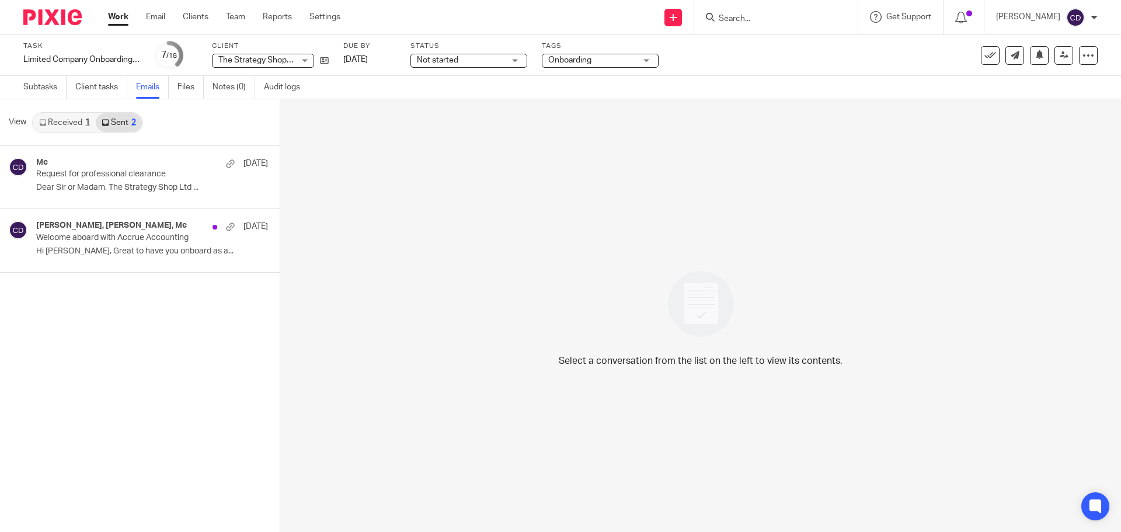
click at [109, 189] on p "Dear Sir or Madam, The Strategy Shop Ltd ..." at bounding box center [152, 188] width 232 height 10
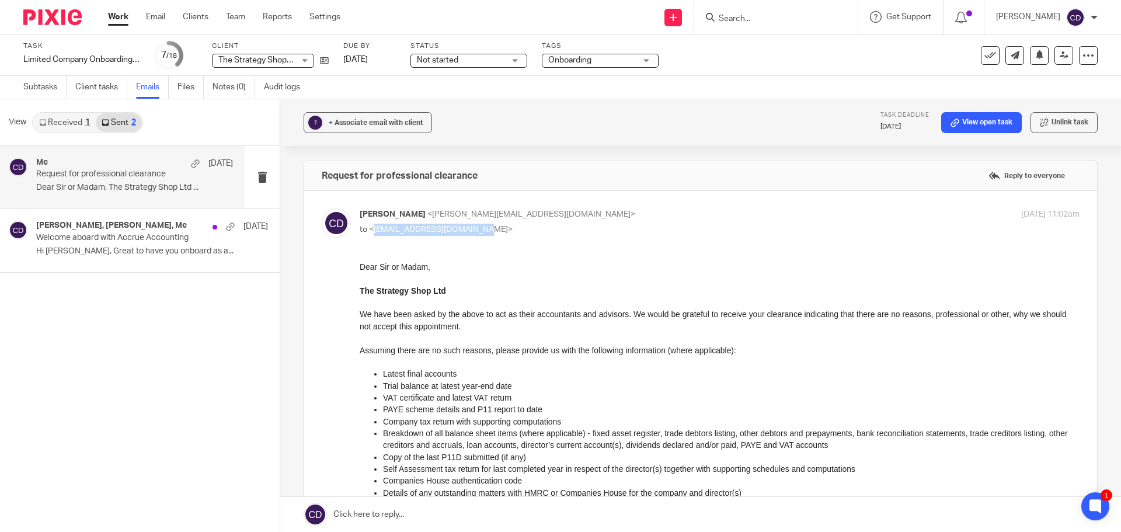
drag, startPoint x: 373, startPoint y: 231, endPoint x: 479, endPoint y: 235, distance: 105.8
click at [479, 235] on p "to <[EMAIL_ADDRESS][DOMAIN_NAME]>" at bounding box center [600, 230] width 480 height 12
copy span "[EMAIL_ADDRESS][DOMAIN_NAME]"
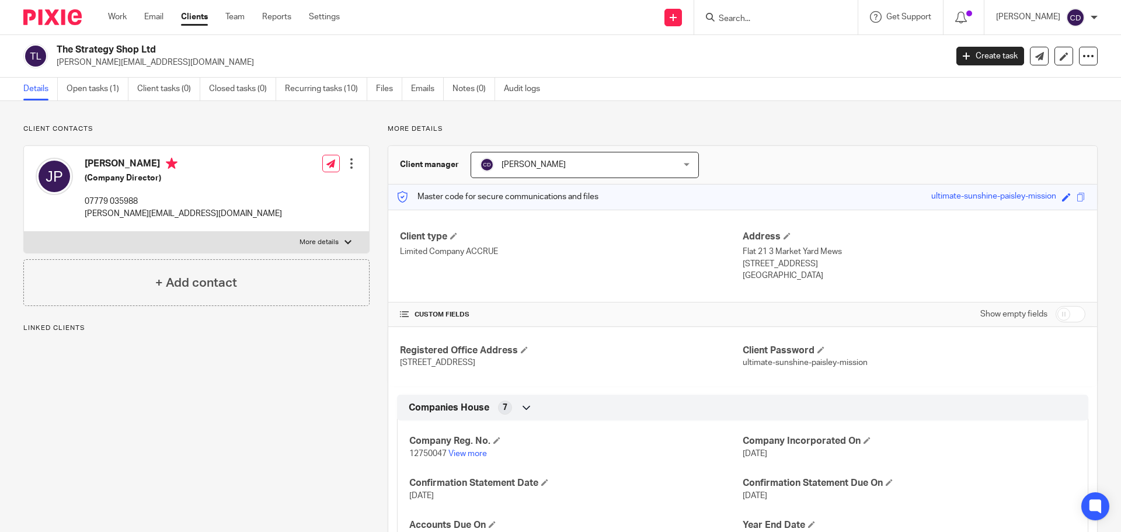
click at [392, 93] on link "Files" at bounding box center [389, 89] width 26 height 23
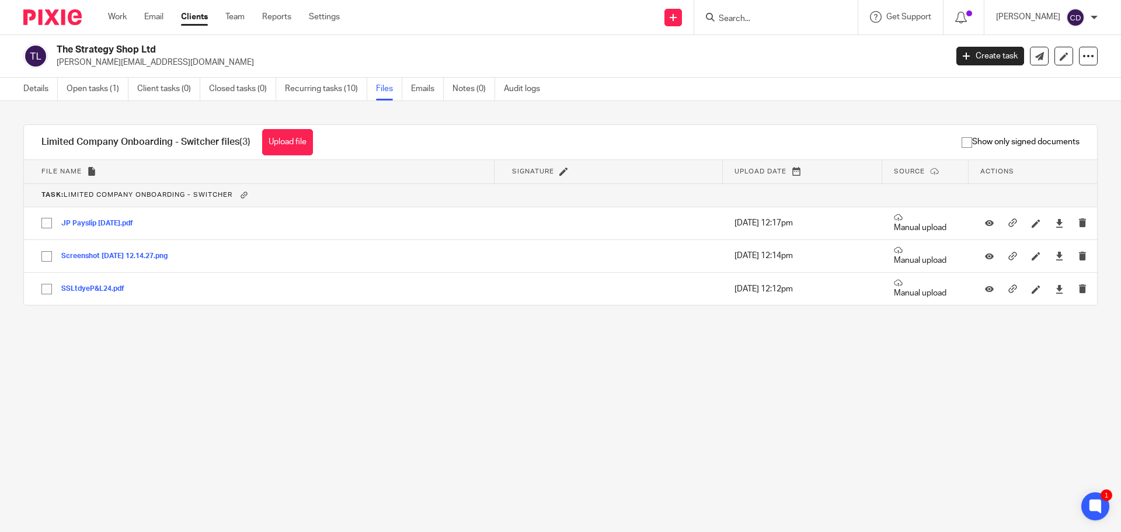
click at [108, 257] on button "Screenshot 2025-07-30 at 12.14.27.png" at bounding box center [118, 256] width 115 height 8
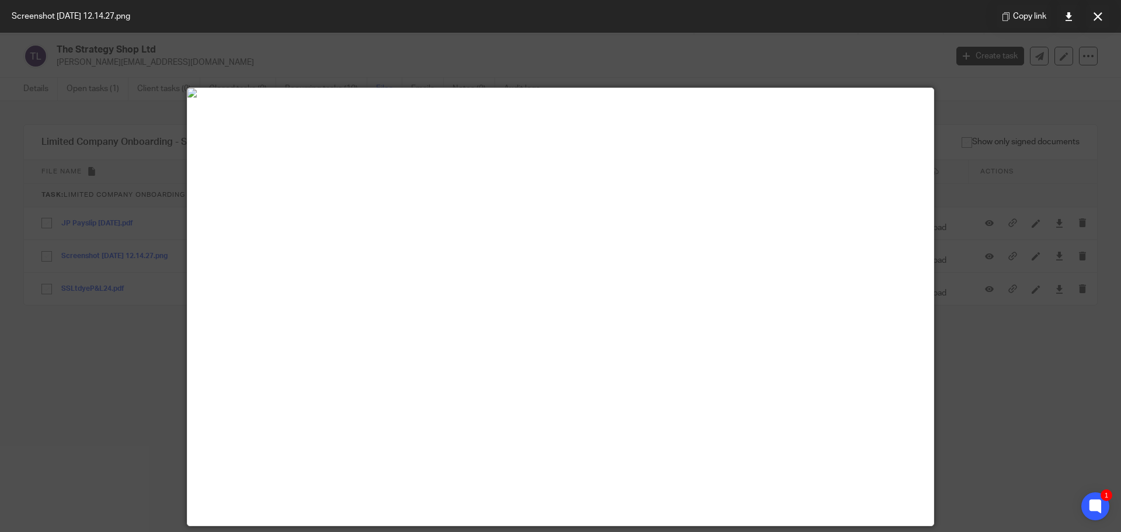
click at [66, 147] on div at bounding box center [560, 266] width 1121 height 532
click at [1107, 22] on button at bounding box center [1097, 16] width 23 height 23
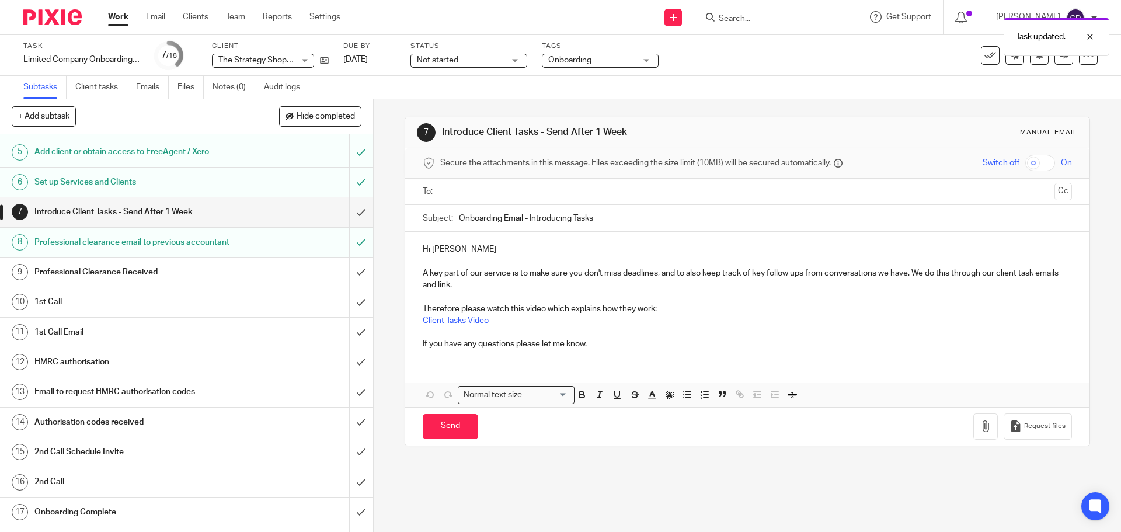
scroll to position [154, 0]
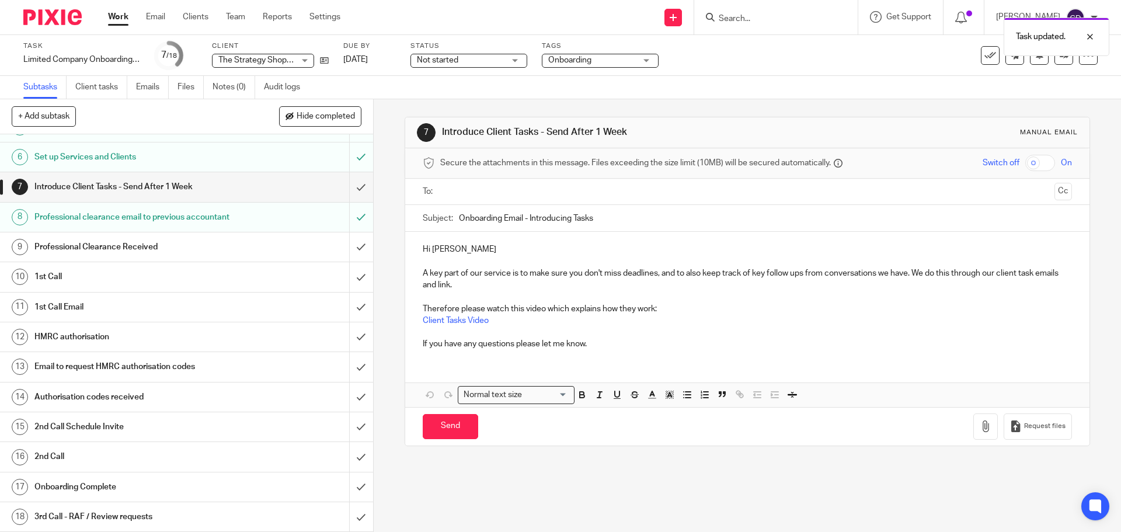
click at [346, 280] on input "submit" at bounding box center [186, 276] width 373 height 29
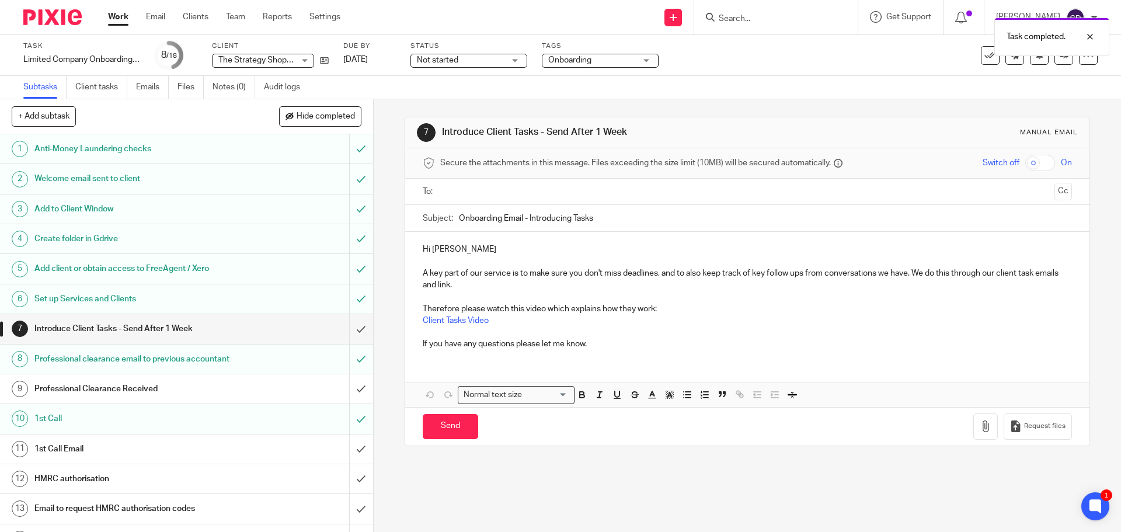
click at [549, 194] on input "text" at bounding box center [746, 191] width 605 height 13
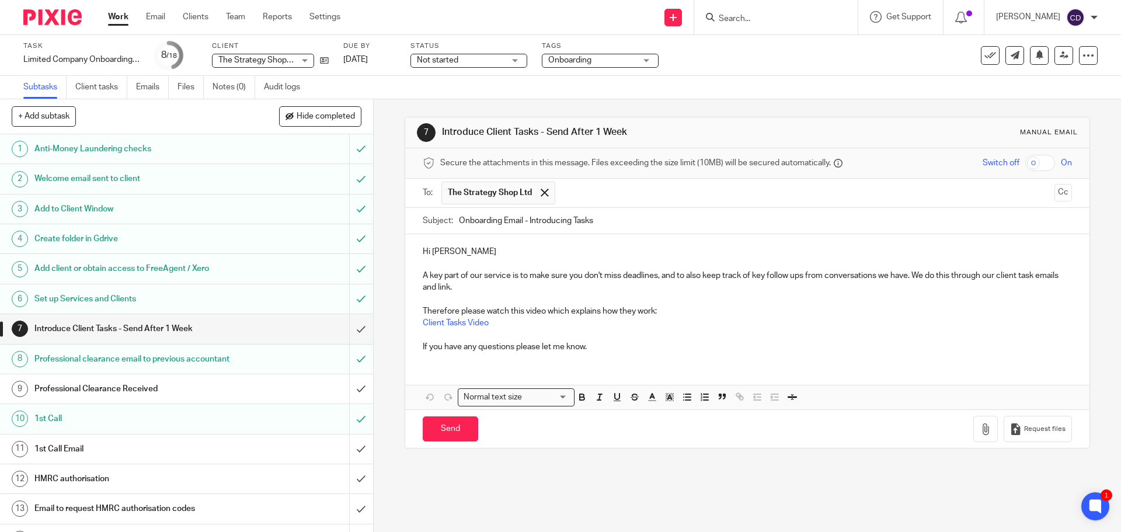
click at [449, 421] on input "Send" at bounding box center [450, 428] width 55 height 25
type input "Sent"
